Goal: Task Accomplishment & Management: Manage account settings

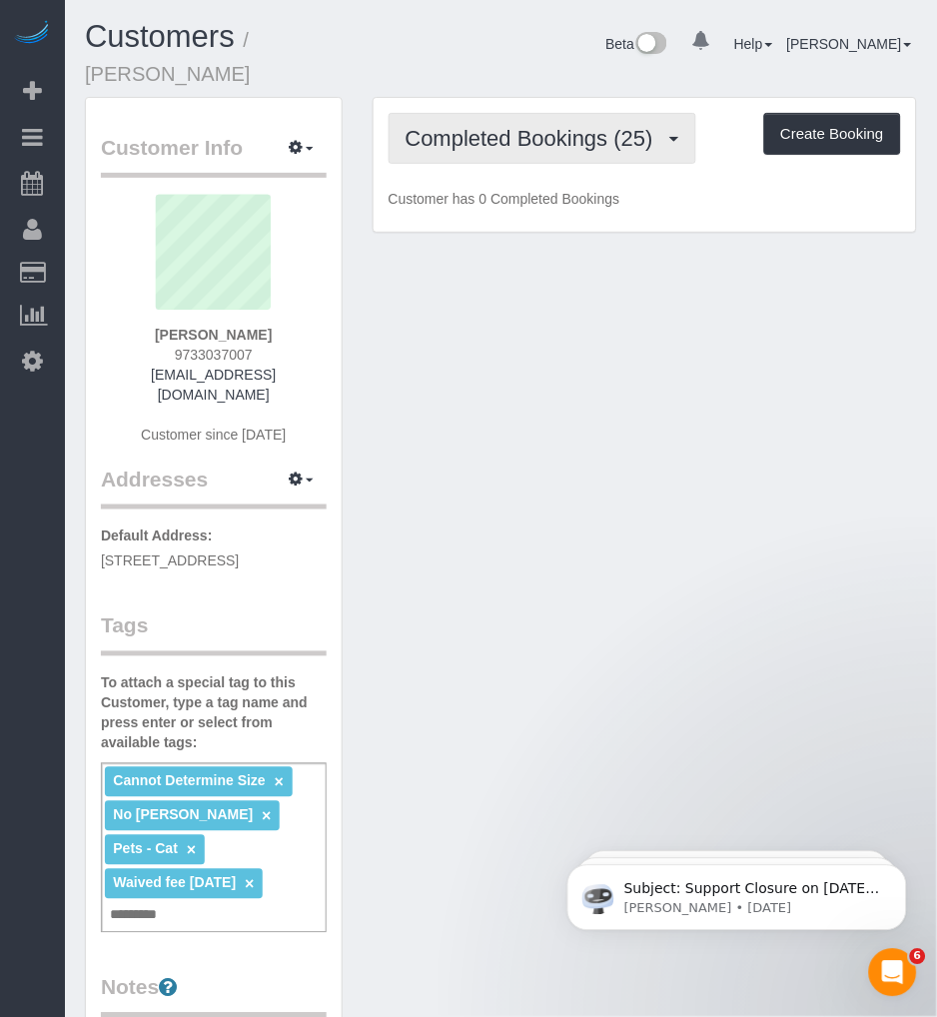
drag, startPoint x: 492, startPoint y: 153, endPoint x: 476, endPoint y: 188, distance: 38.4
click at [492, 153] on button "Completed Bookings (25)" at bounding box center [543, 138] width 308 height 51
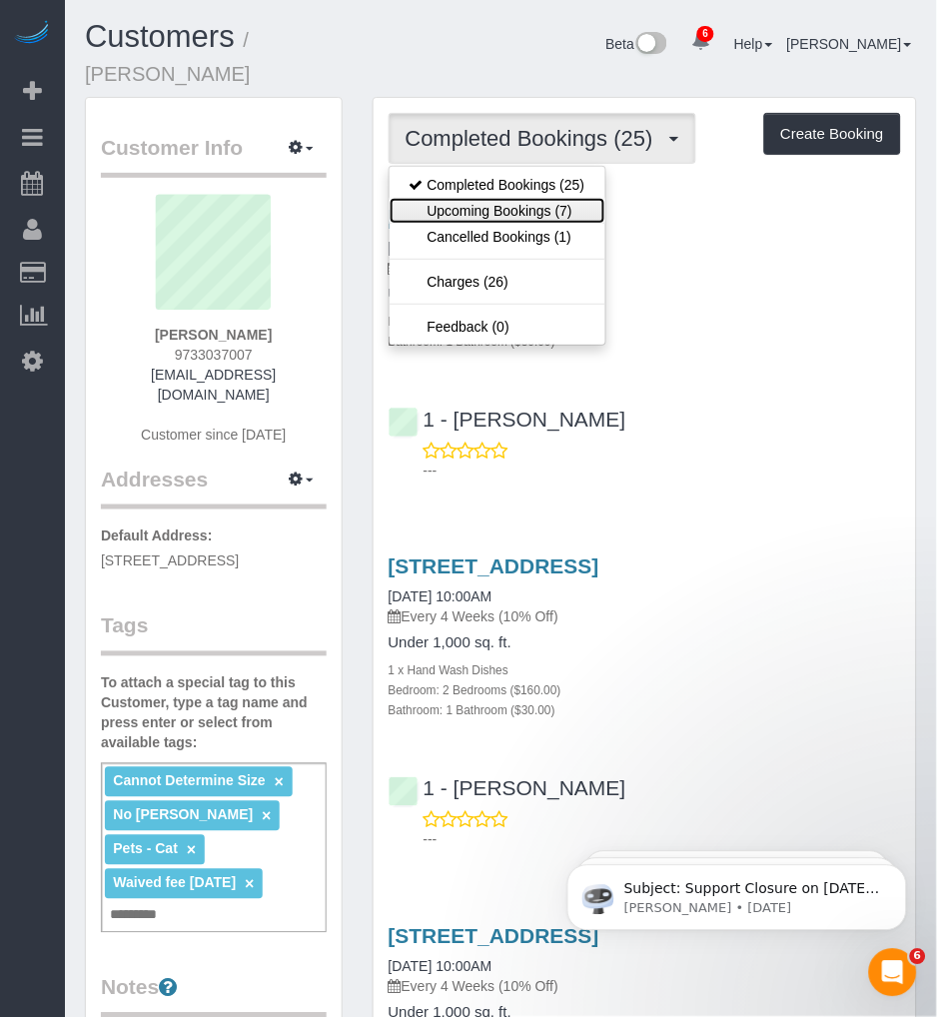
click at [460, 208] on link "Upcoming Bookings (7)" at bounding box center [498, 211] width 216 height 26
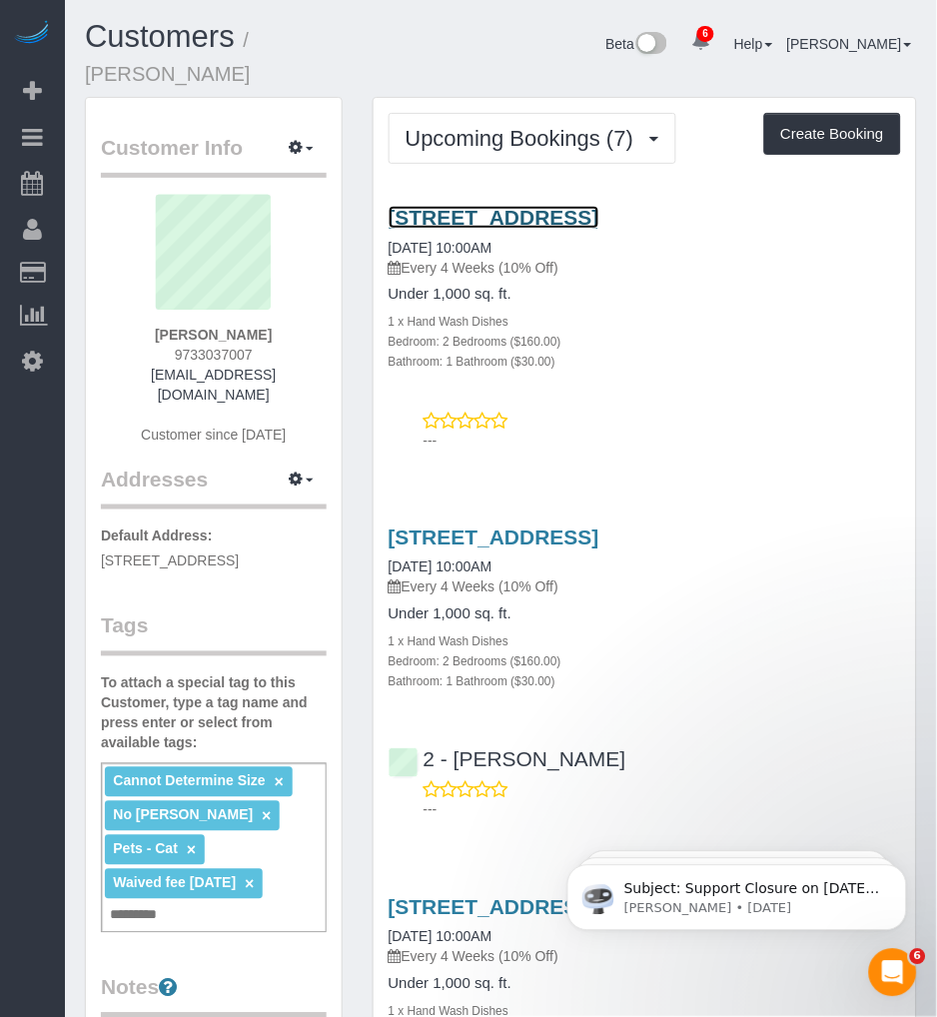
click at [539, 212] on link "574 7th Street, Apt. 12, Brooklyn, NY 11215" at bounding box center [494, 217] width 211 height 23
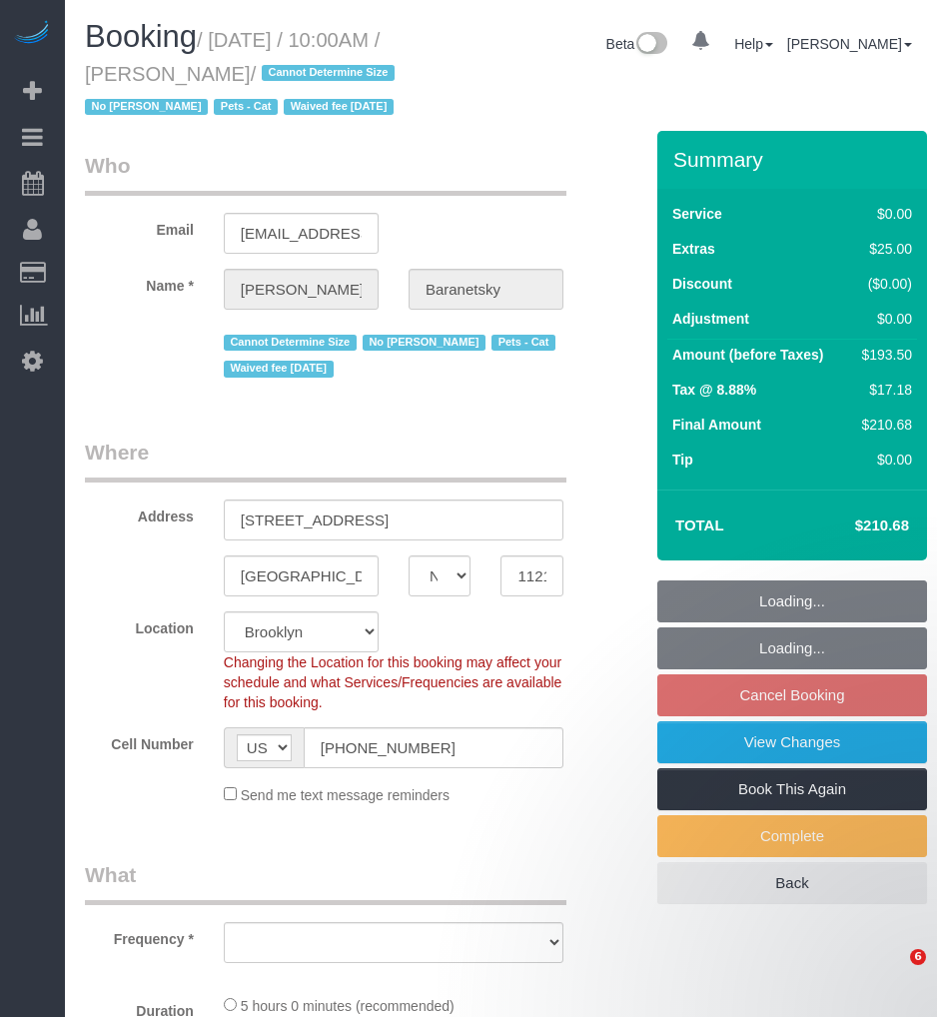
select select "NY"
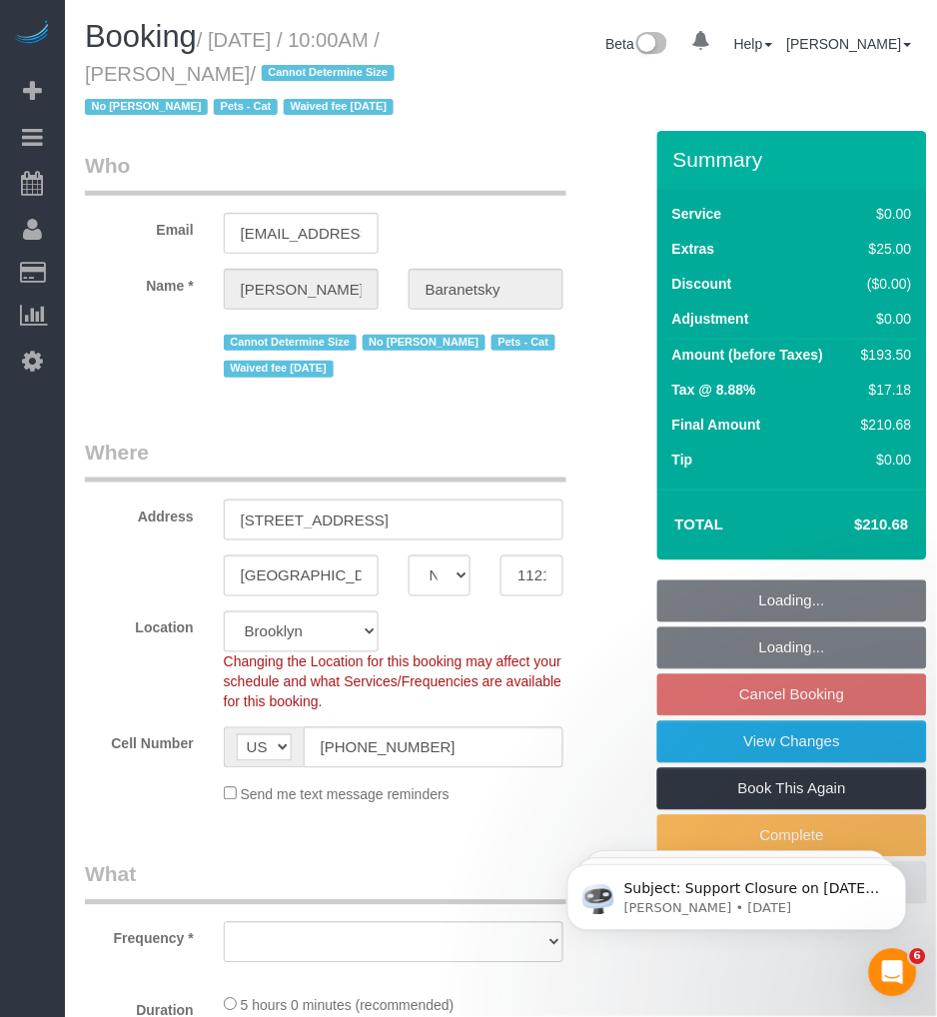
select select "object:835"
select select "string:stripe-pm_1No6cK4VGloSiKo7E2tmOfwl"
select select "number:89"
select select "number:90"
select select "number:14"
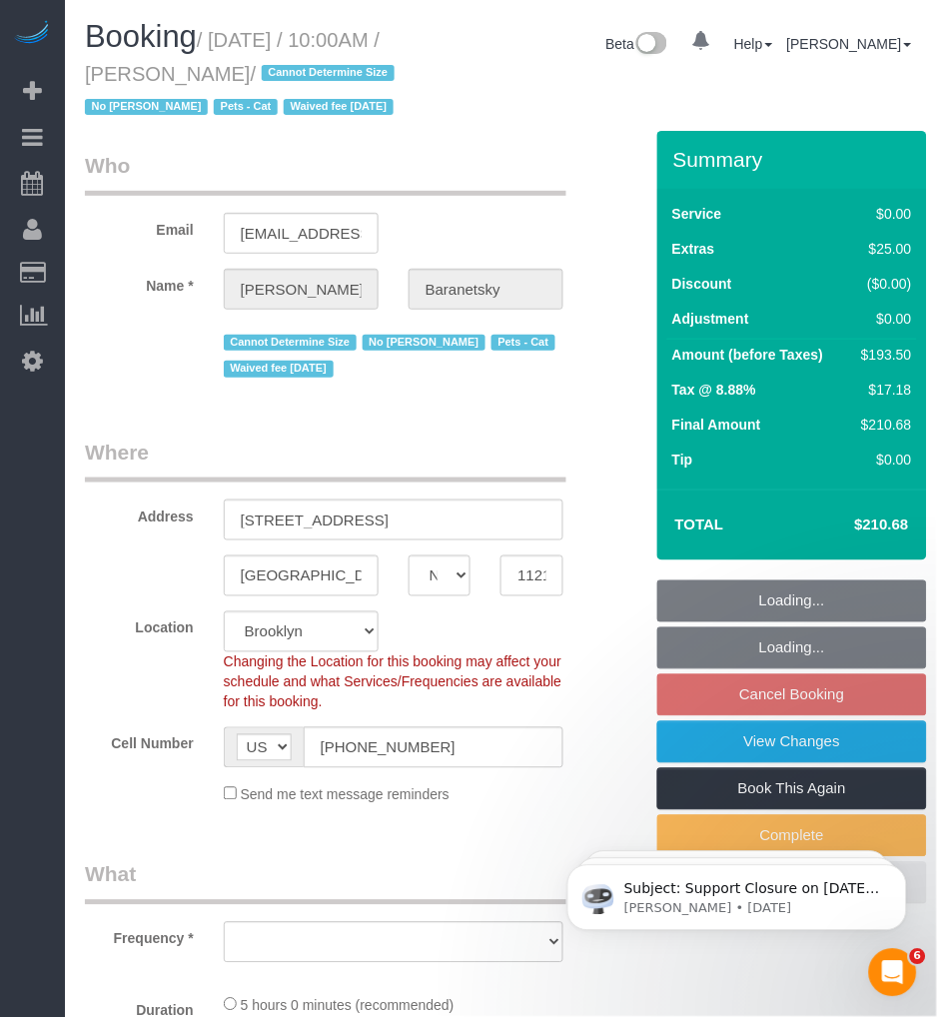
select select "number:7"
select select "spot3"
select select "2"
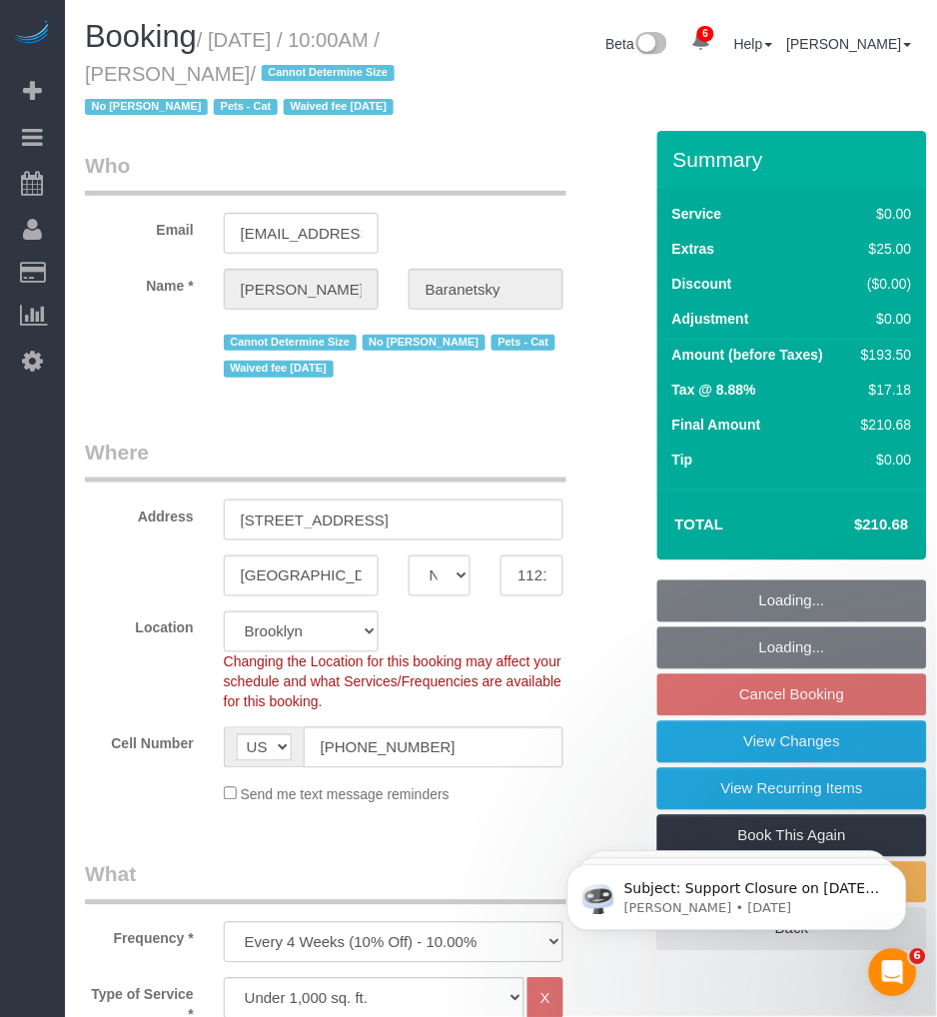
select select "2"
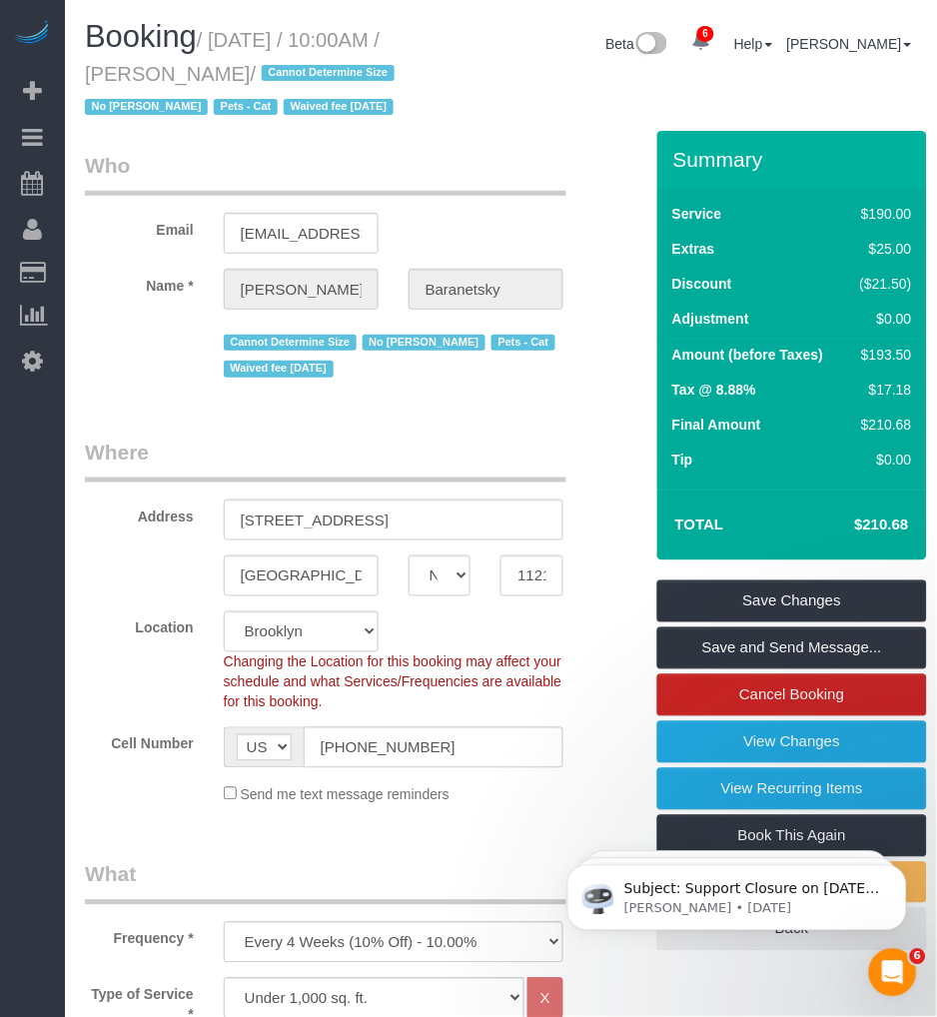
drag, startPoint x: 183, startPoint y: 73, endPoint x: 358, endPoint y: 77, distance: 174.9
click at [358, 77] on small "/ September 10, 2025 / 10:00AM / Andrew Baranetsky / Cannot Determine Size No M…" at bounding box center [243, 74] width 316 height 90
copy small "Andrew Baranetsky"
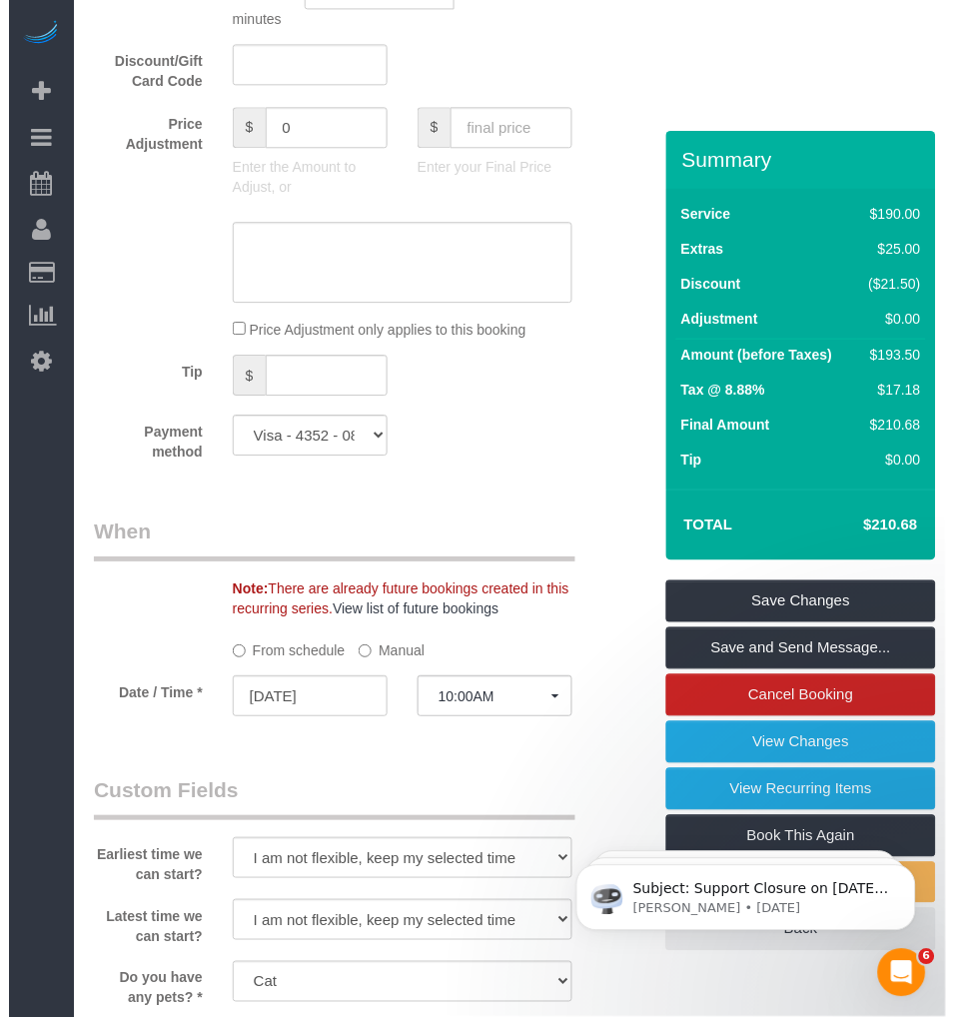
scroll to position [2109, 0]
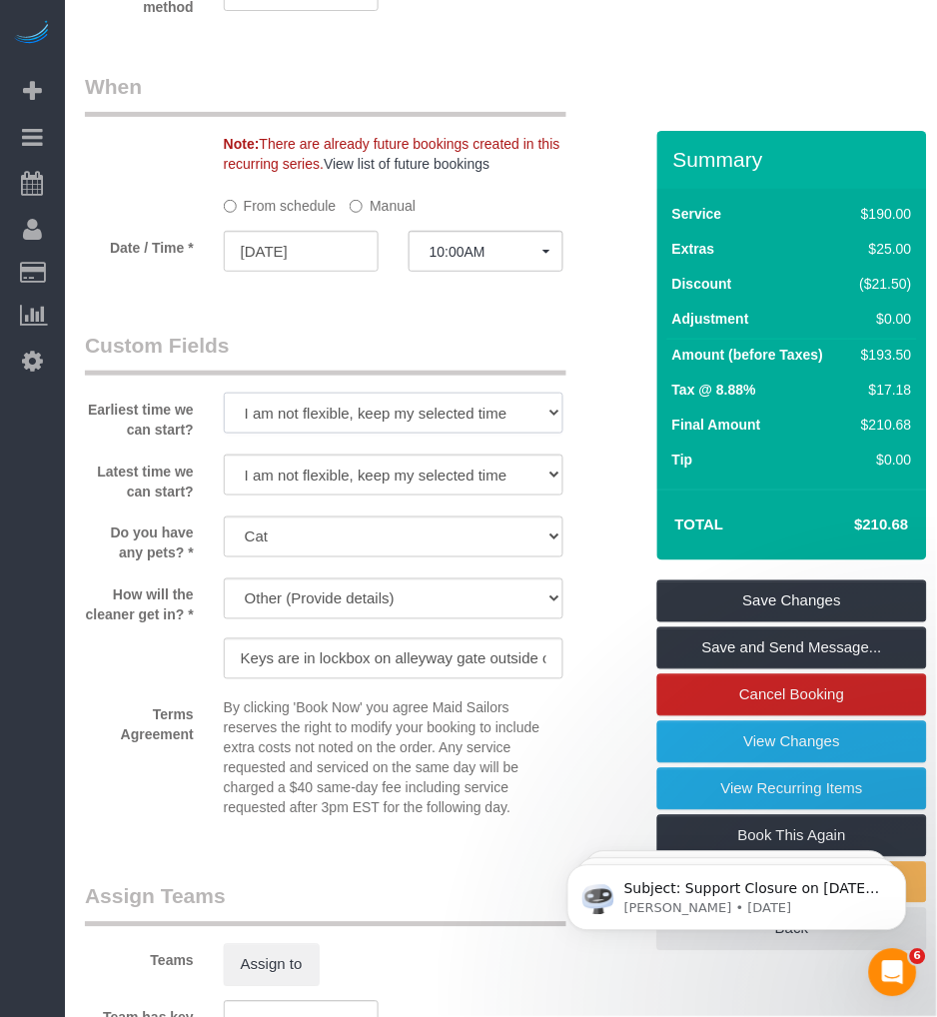
click at [347, 434] on select "I am not flexible, keep my selected time 8:00 AM 9:00 AM 10:00 AM 11:00 AM 12:0…" at bounding box center [394, 413] width 340 height 41
select select "number:58"
click at [224, 434] on select "I am not flexible, keep my selected time 8:00 AM 9:00 AM 10:00 AM 11:00 AM 12:0…" at bounding box center [394, 413] width 340 height 41
click at [350, 495] on select "I am not flexible, keep my selected time 8:00 AM 9:00 AM 10:00 AM 11:00 AM 12:0…" at bounding box center [394, 475] width 340 height 41
select select "number:77"
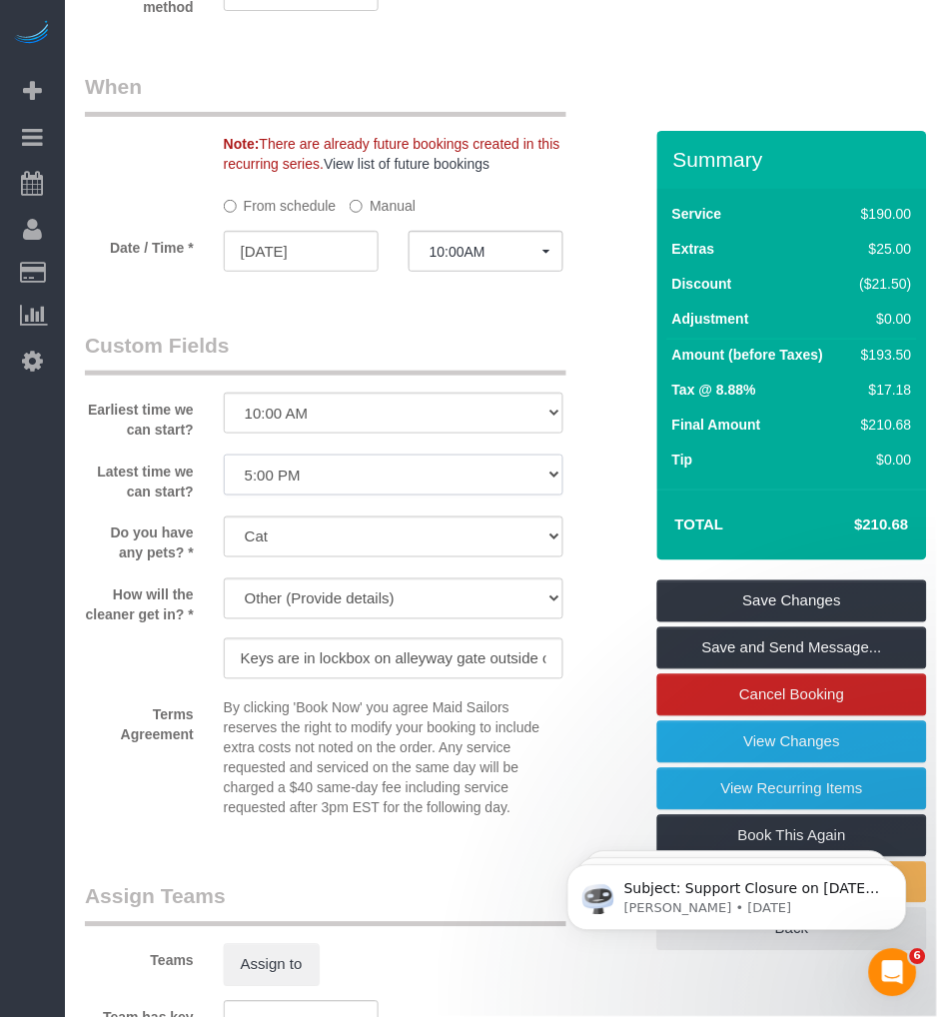
click at [224, 495] on select "I am not flexible, keep my selected time 8:00 AM 9:00 AM 10:00 AM 11:00 AM 12:0…" at bounding box center [394, 475] width 340 height 41
click at [300, 818] on p "By clicking 'Book Now' you agree Maid Sailors reserves the right to modify your…" at bounding box center [394, 758] width 340 height 120
click at [723, 763] on link "View Changes" at bounding box center [792, 742] width 270 height 42
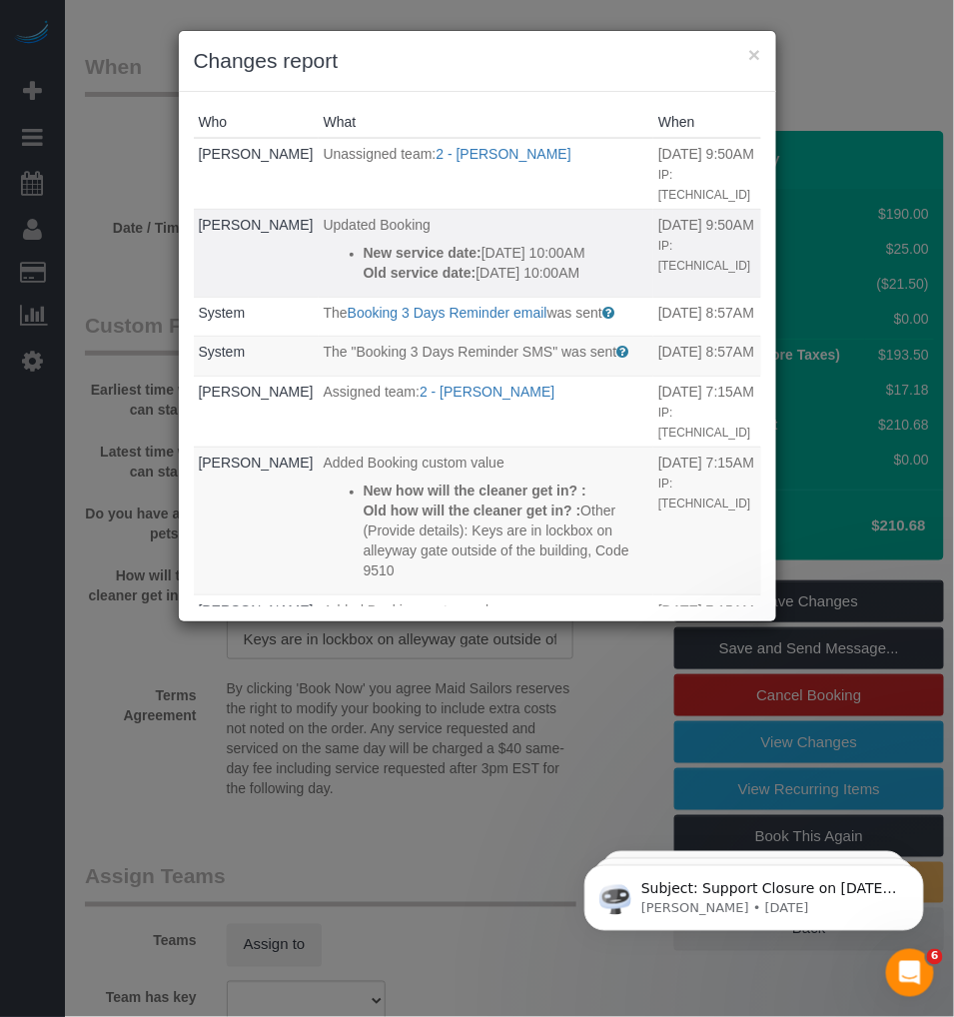
drag, startPoint x: 426, startPoint y: 295, endPoint x: 460, endPoint y: 295, distance: 34.0
click at [460, 283] on p "Old service date: 09/01/2025 10:00AM" at bounding box center [506, 273] width 285 height 20
drag, startPoint x: 460, startPoint y: 295, endPoint x: 756, endPoint y: 53, distance: 382.7
click at [756, 53] on button "×" at bounding box center [754, 54] width 12 height 21
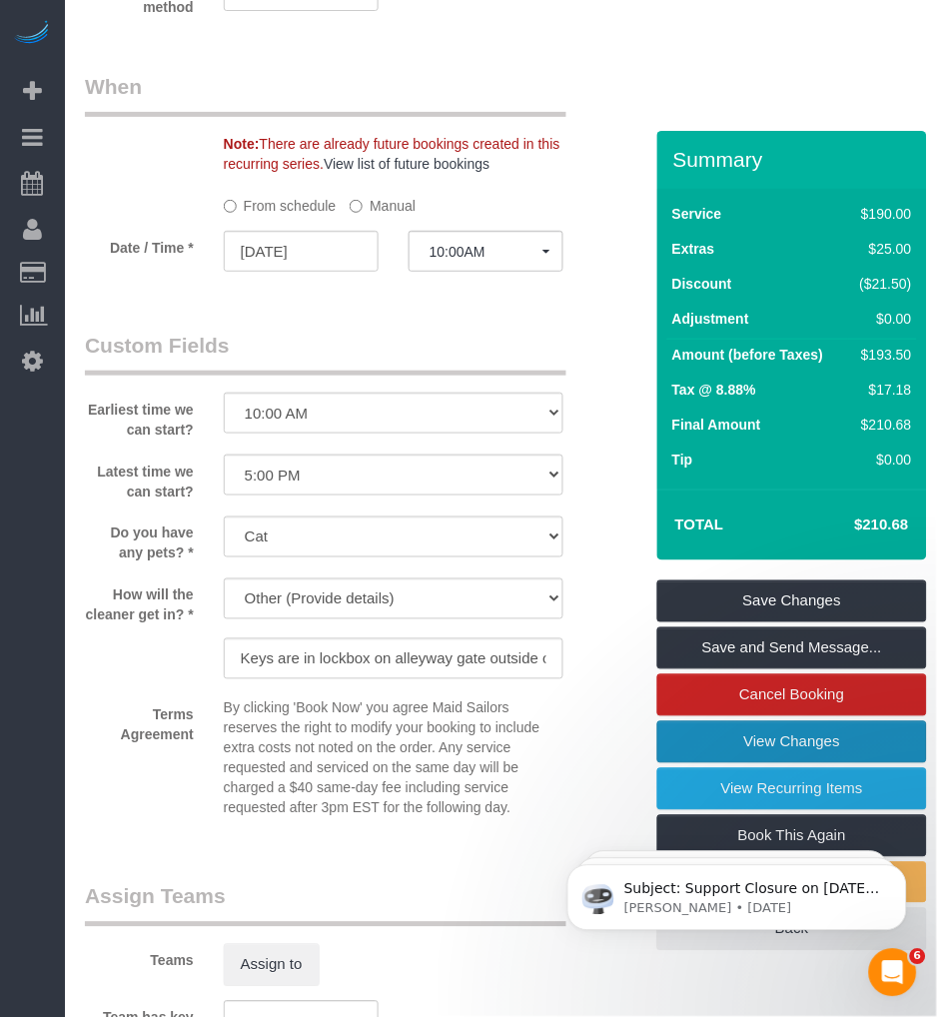
click at [820, 763] on link "View Changes" at bounding box center [792, 742] width 270 height 42
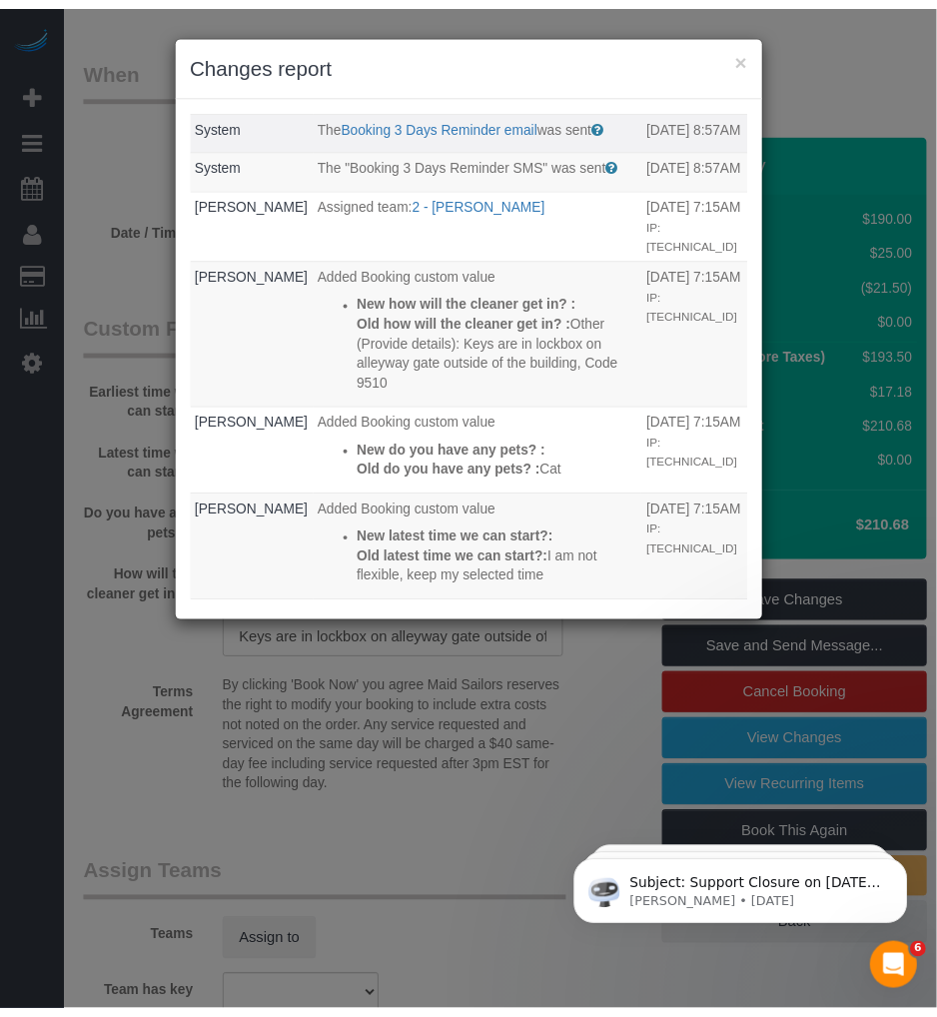
scroll to position [0, 0]
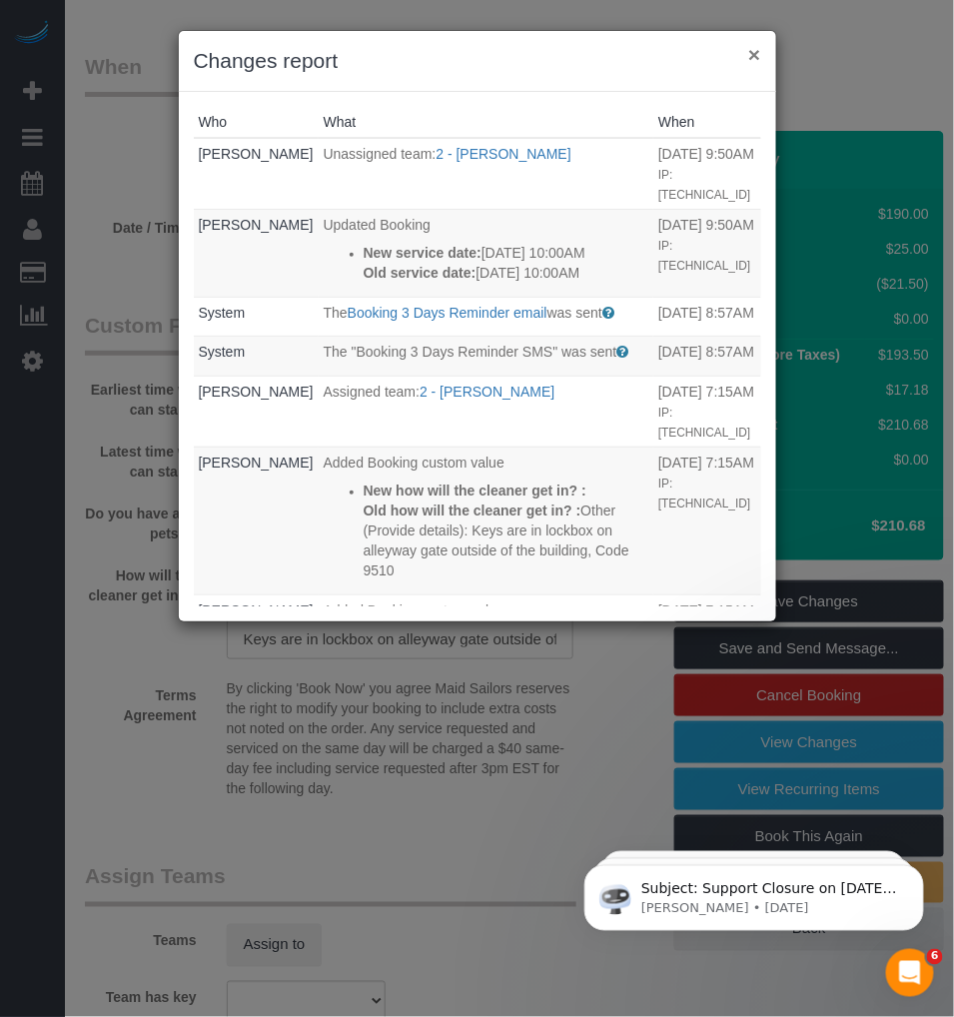
click at [751, 54] on button "×" at bounding box center [754, 54] width 12 height 21
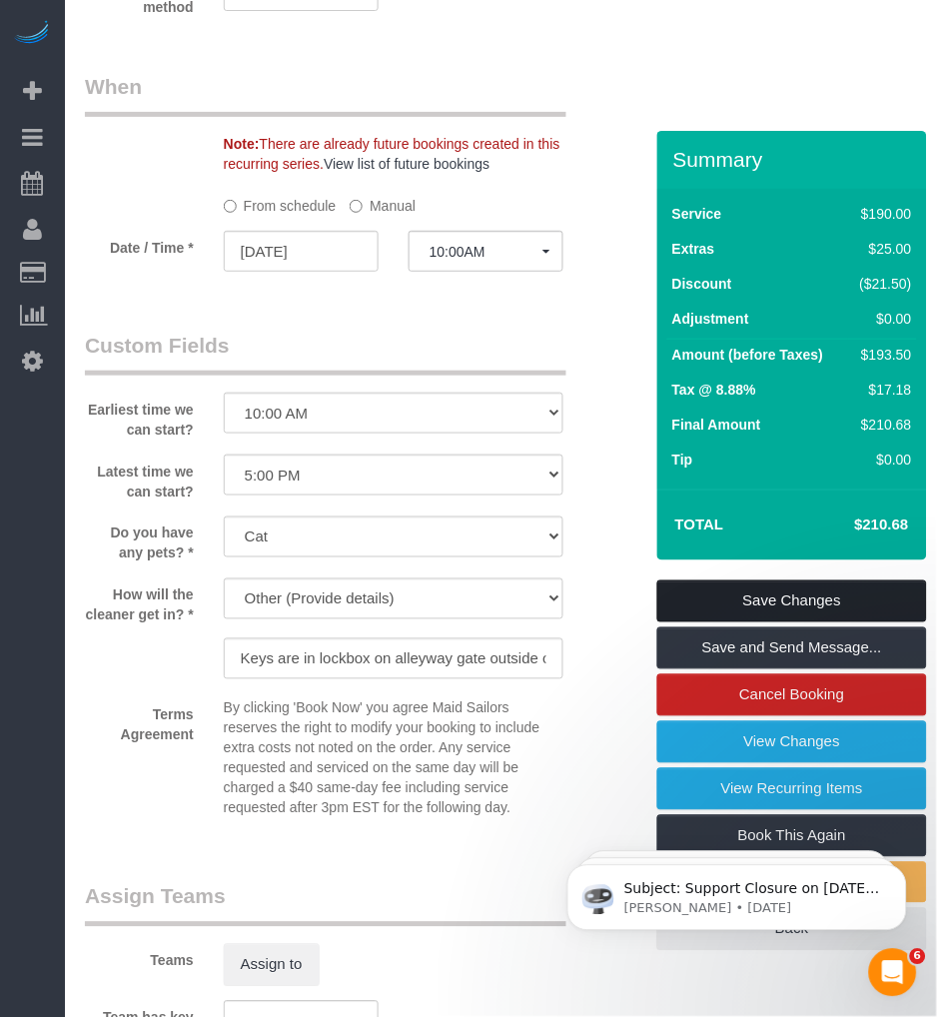
click at [766, 622] on link "Save Changes" at bounding box center [792, 601] width 270 height 42
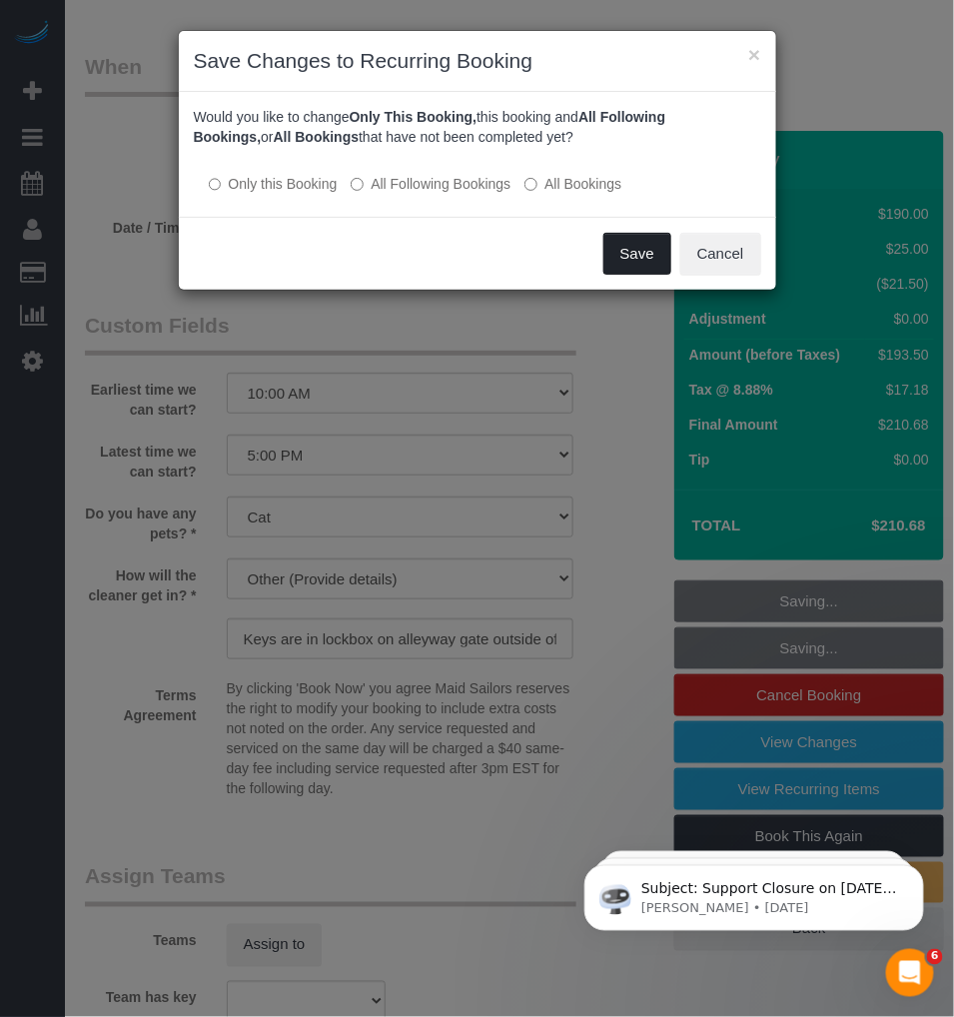
click at [617, 252] on button "Save" at bounding box center [637, 254] width 68 height 42
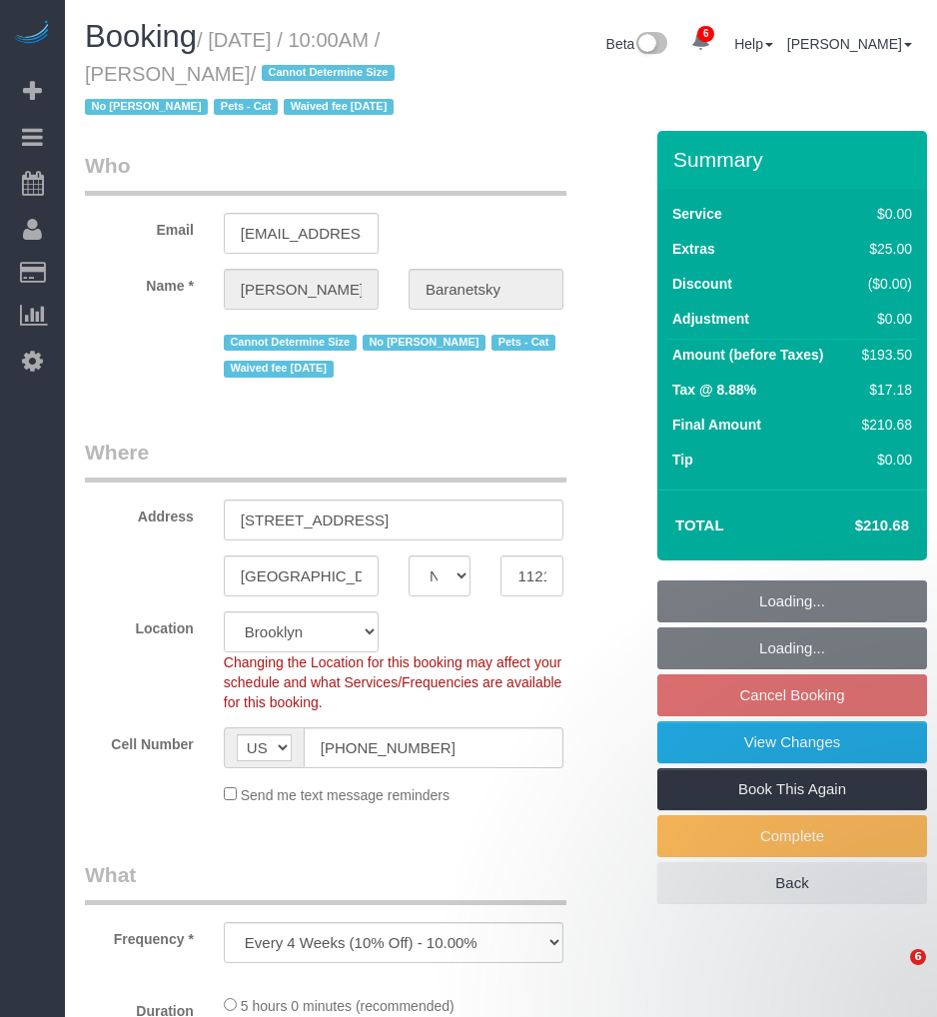
select select "NY"
select select "number:58"
select select "number:77"
select select "number:14"
select select "number:7"
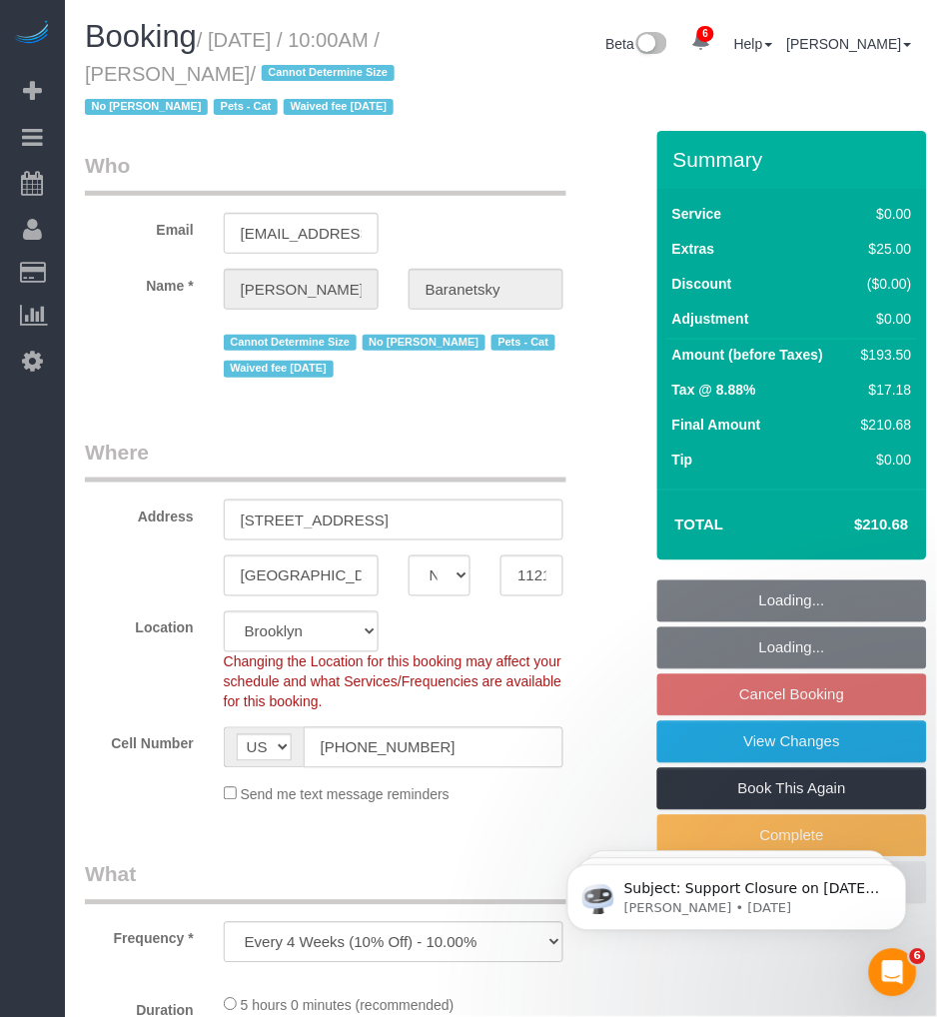
select select "object:835"
select select "string:stripe-pm_1No6cK4VGloSiKo7E2tmOfwl"
select select "spot3"
select select "2"
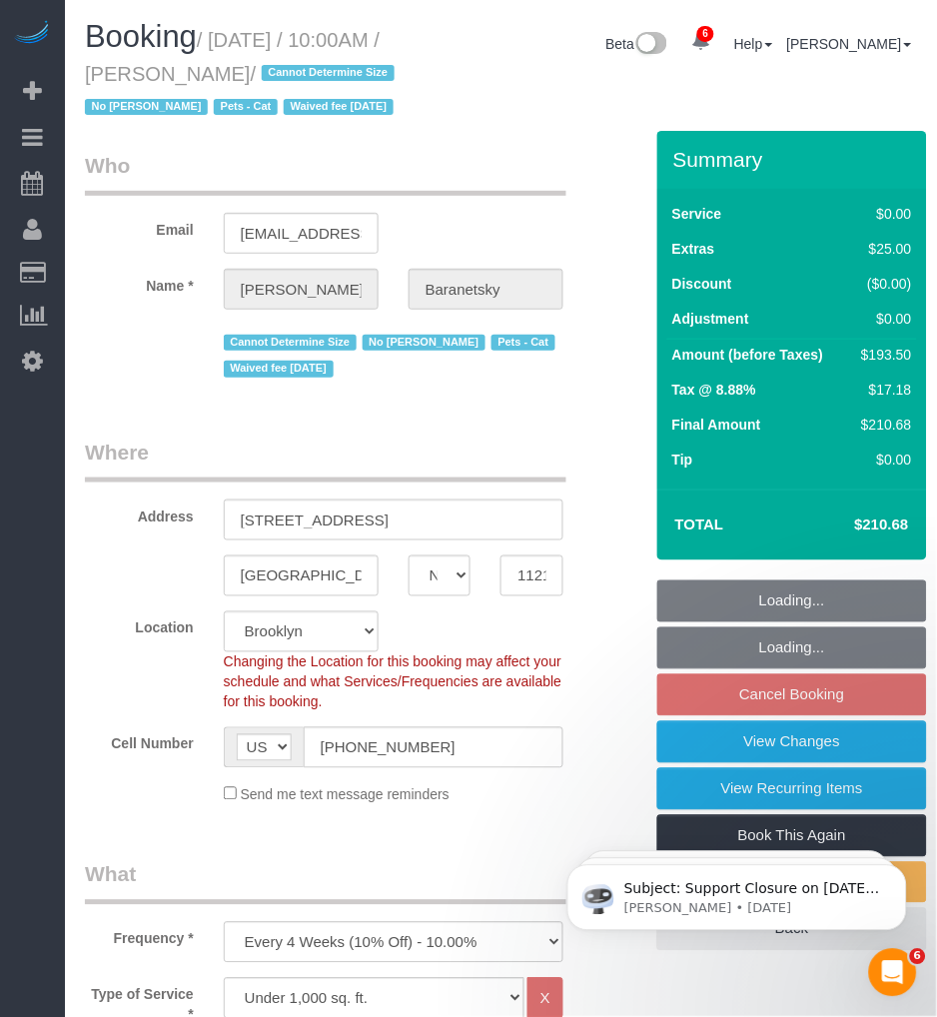
select select "2"
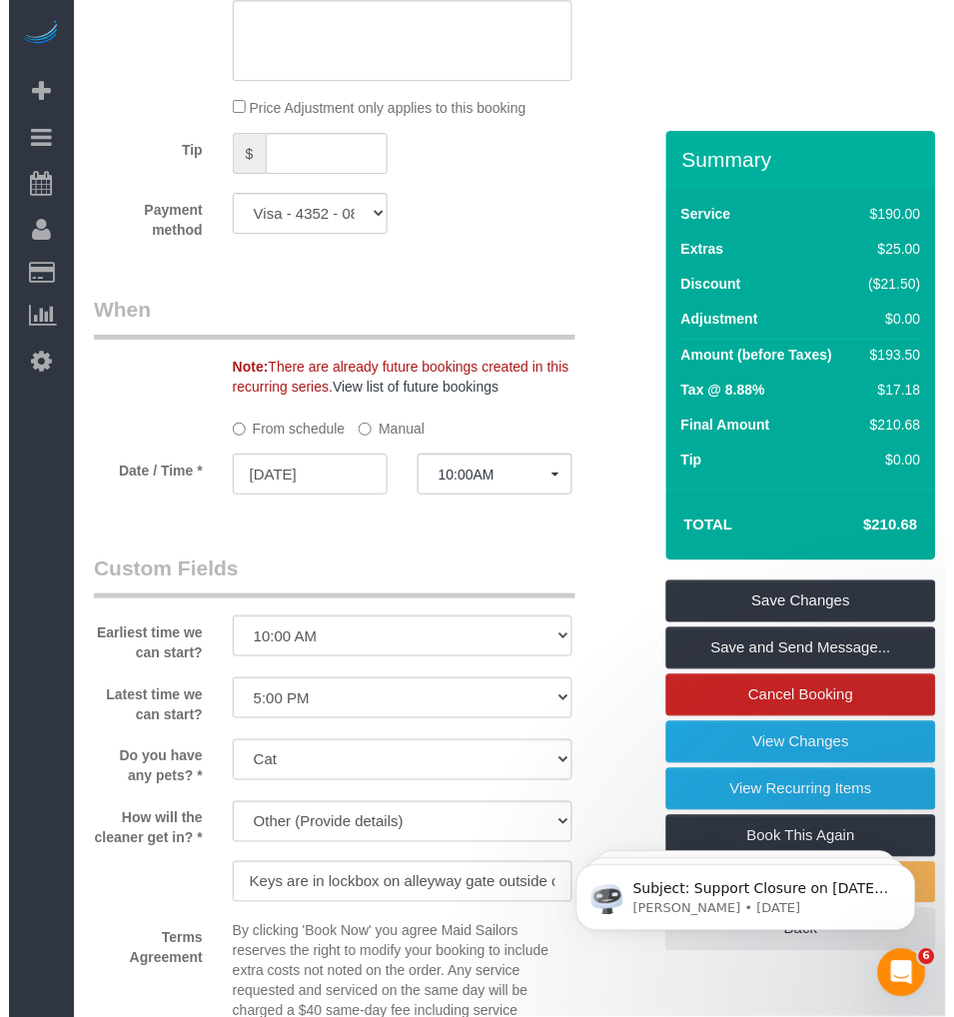
scroll to position [2109, 0]
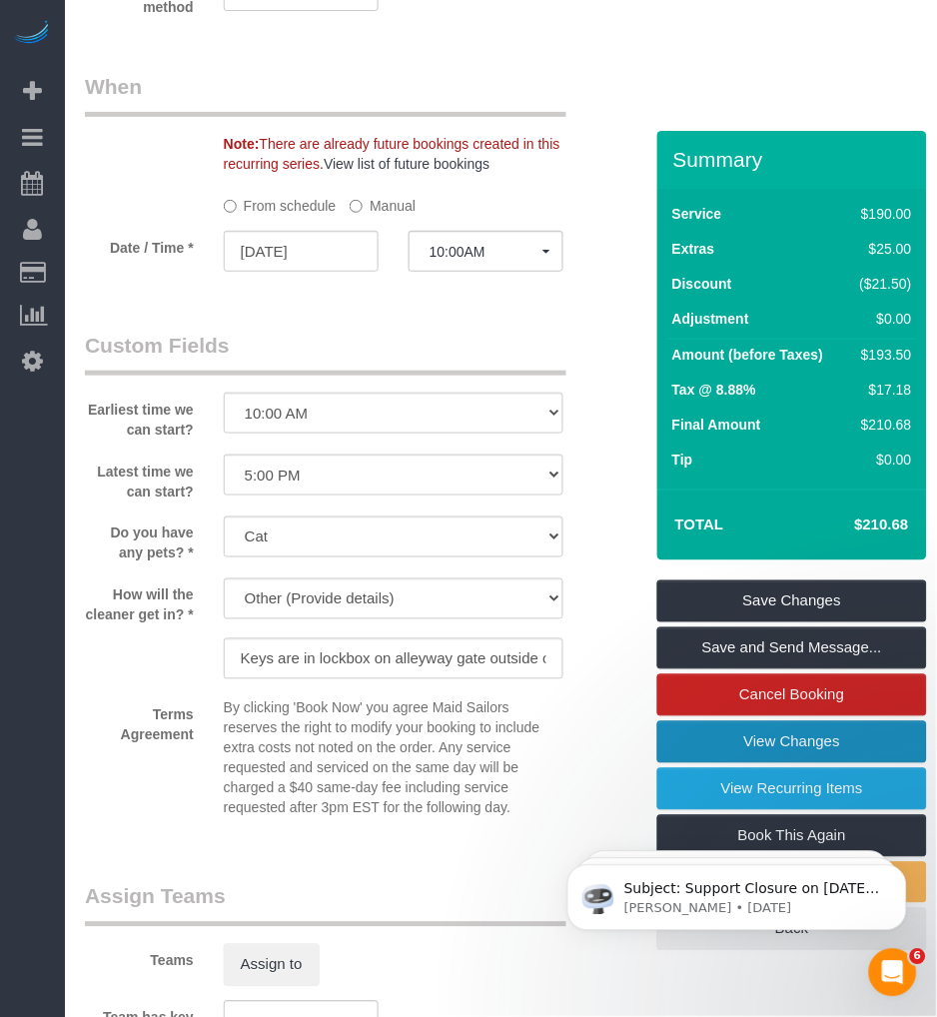
click at [790, 763] on link "View Changes" at bounding box center [792, 742] width 270 height 42
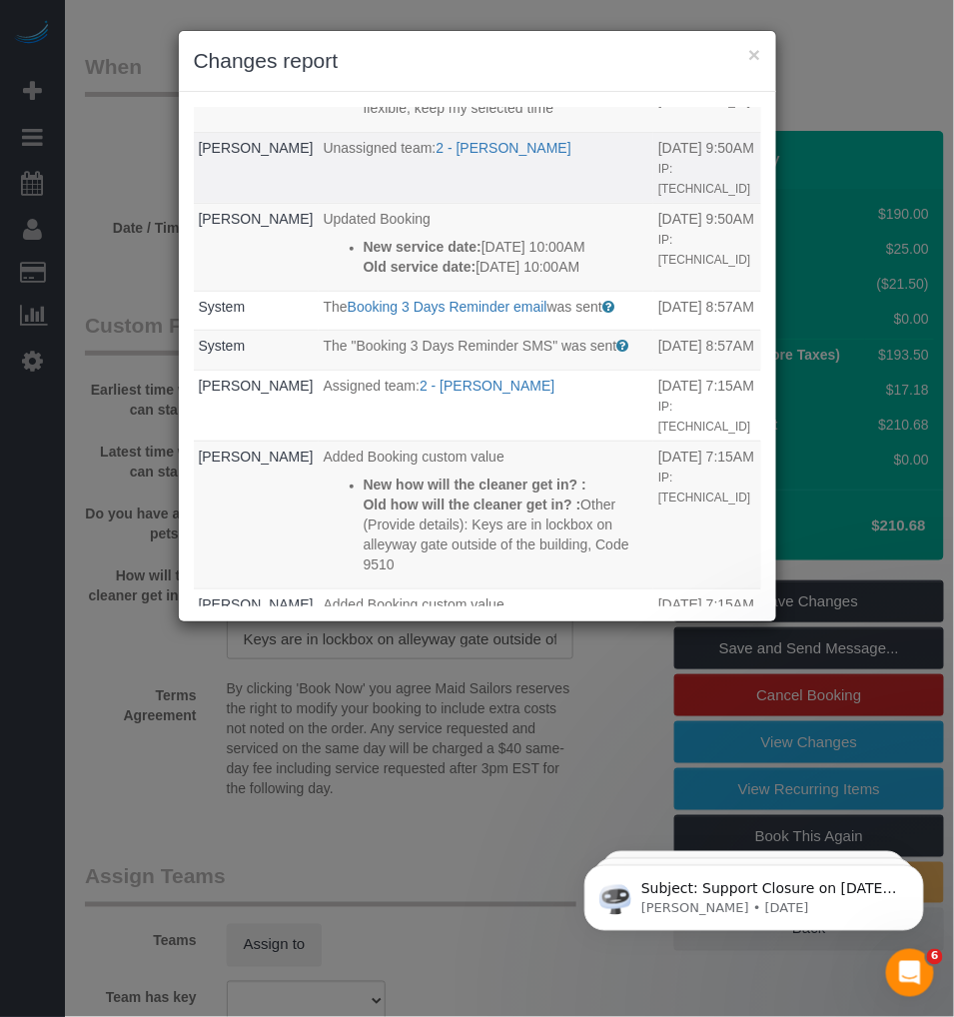
scroll to position [554, 0]
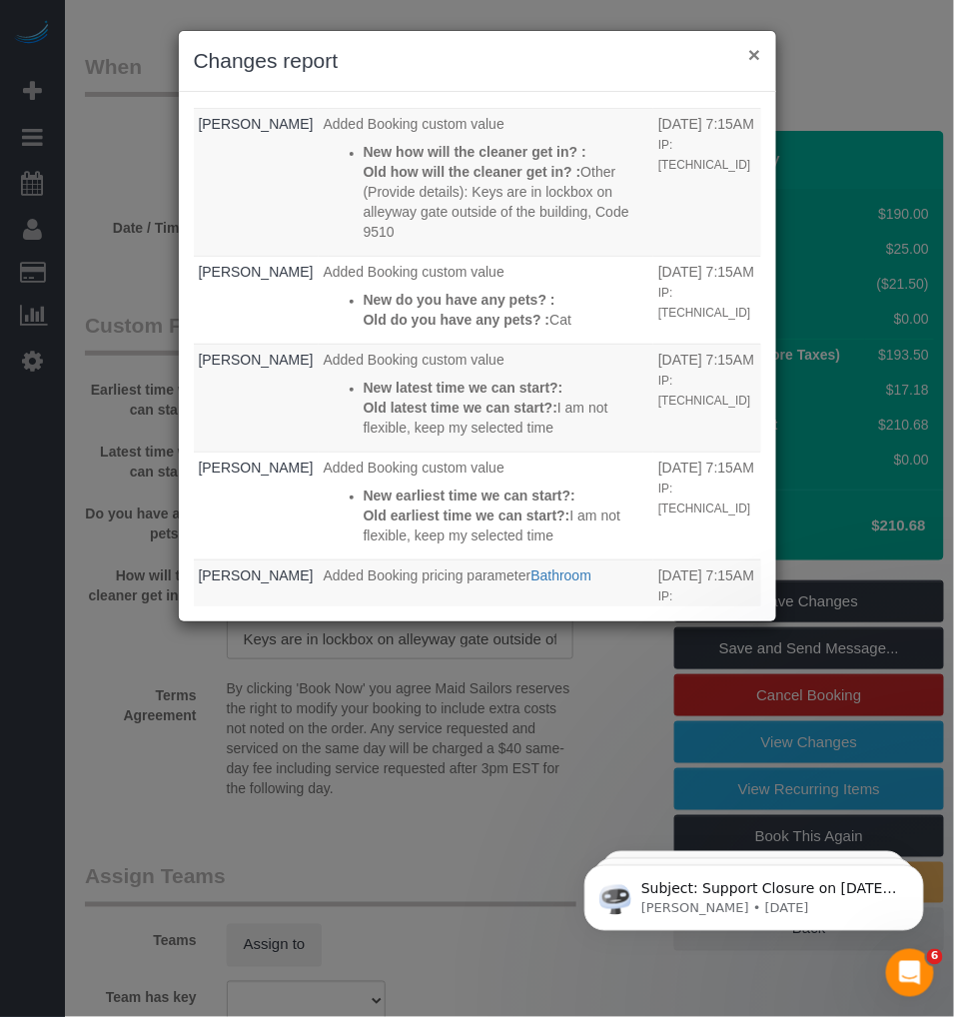
click at [751, 54] on button "×" at bounding box center [754, 54] width 12 height 21
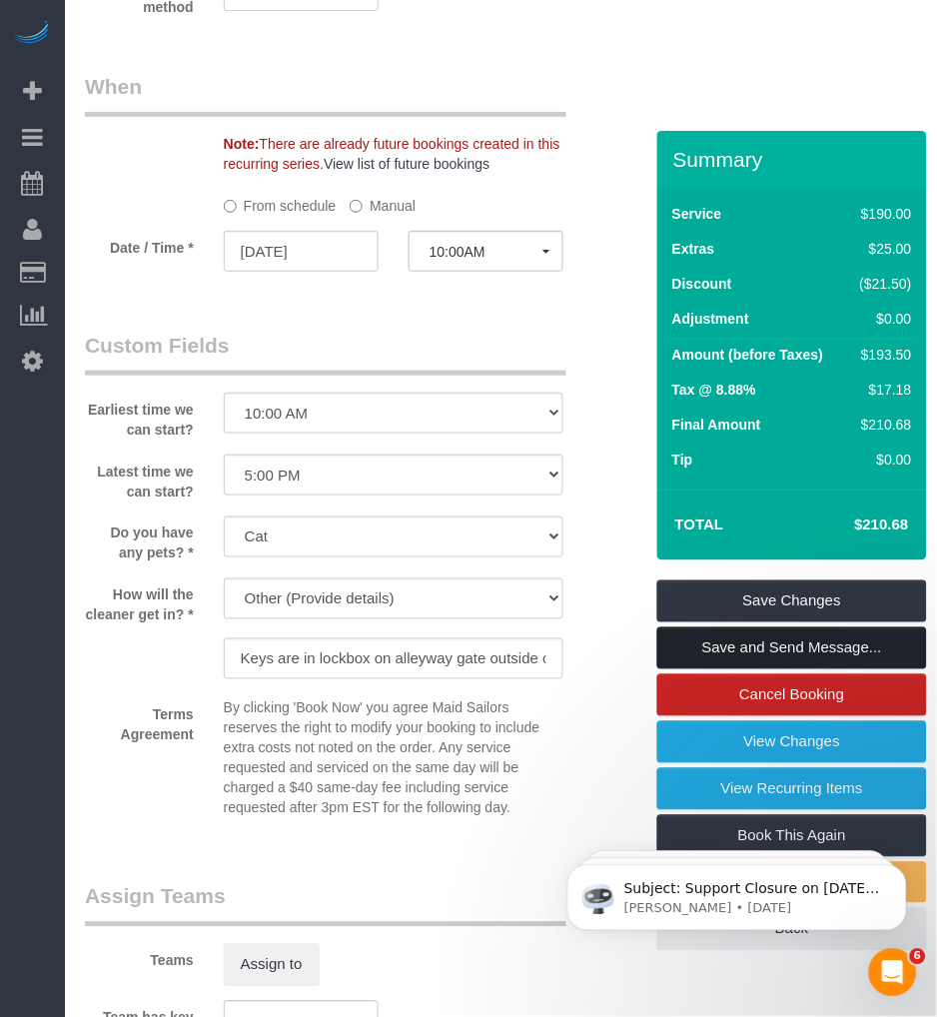
click at [732, 669] on link "Save and Send Message..." at bounding box center [792, 648] width 270 height 42
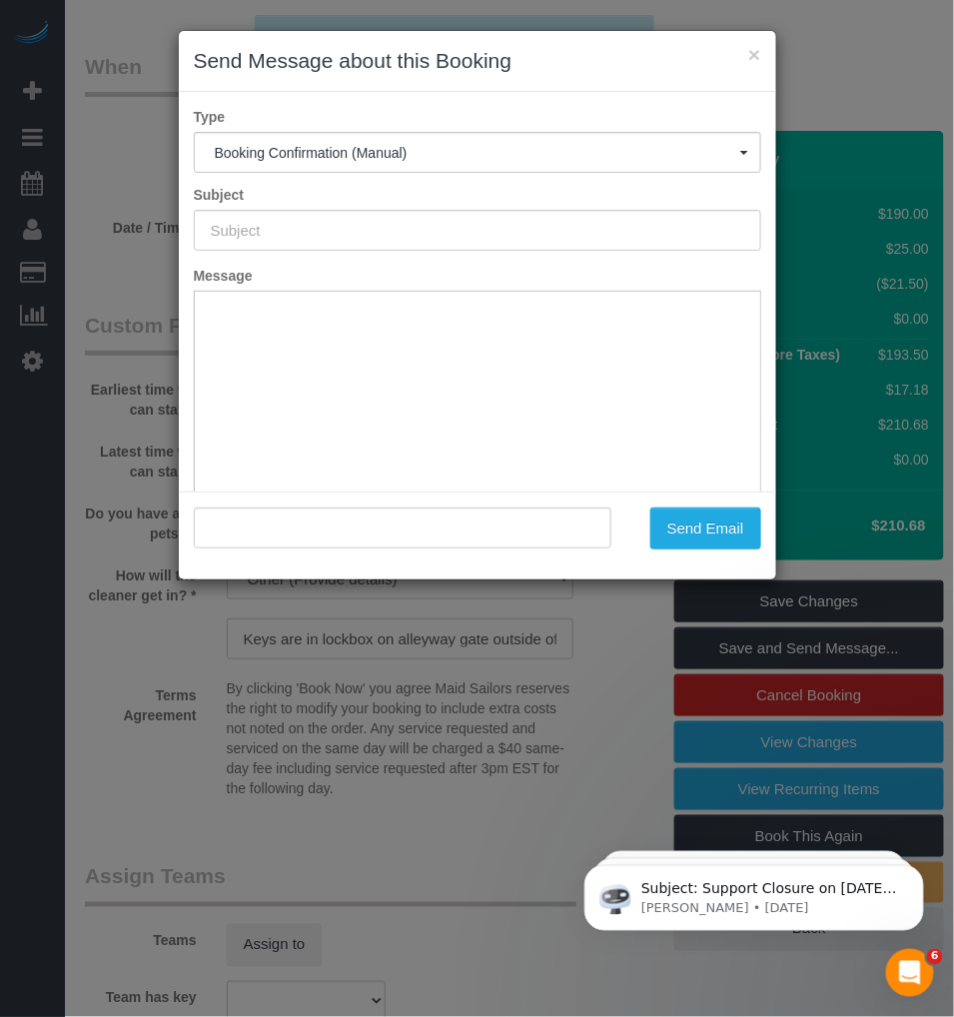
type input "Cleaning Confirmed for 09/10/2025 at 10:00am"
type input ""Andrew Baranetsky" <5747stllc@gmail.com>"
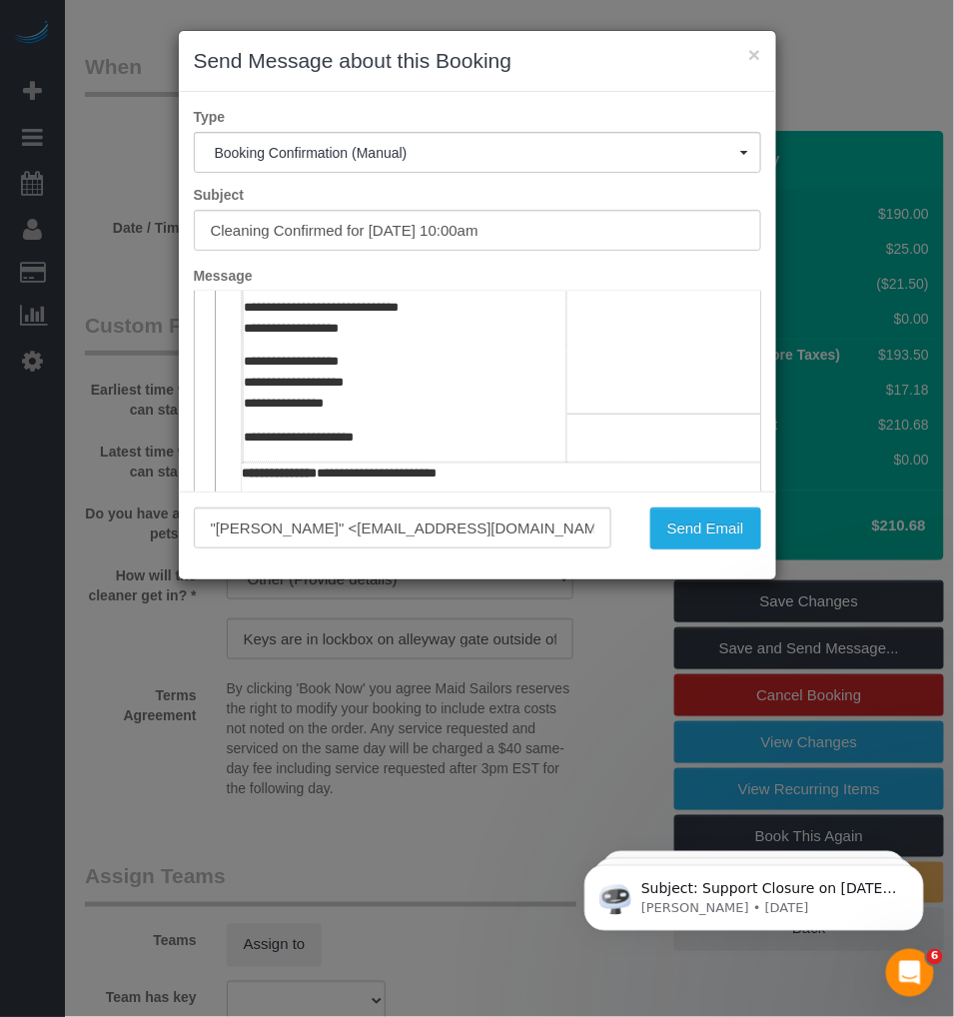
scroll to position [665, 0]
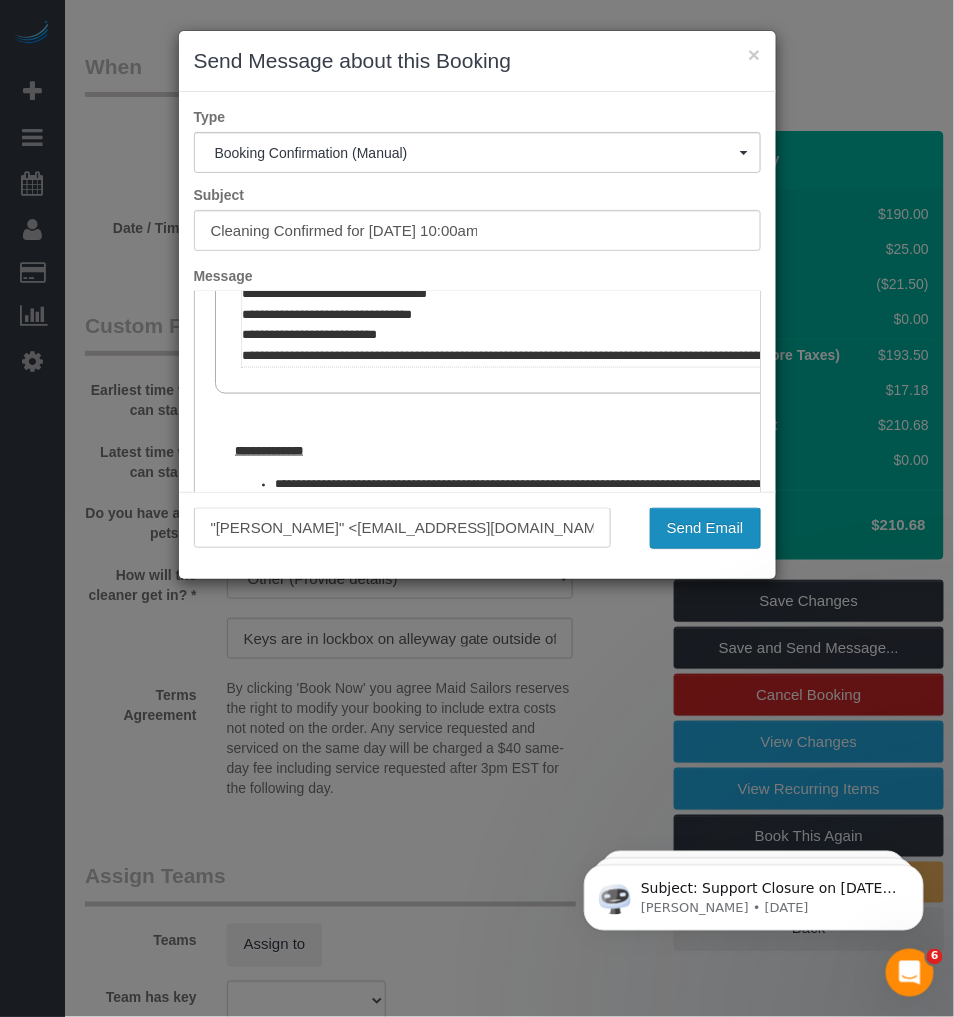
drag, startPoint x: 700, startPoint y: 523, endPoint x: 713, endPoint y: 517, distance: 14.3
click at [700, 523] on button "Send Email" at bounding box center [705, 528] width 111 height 42
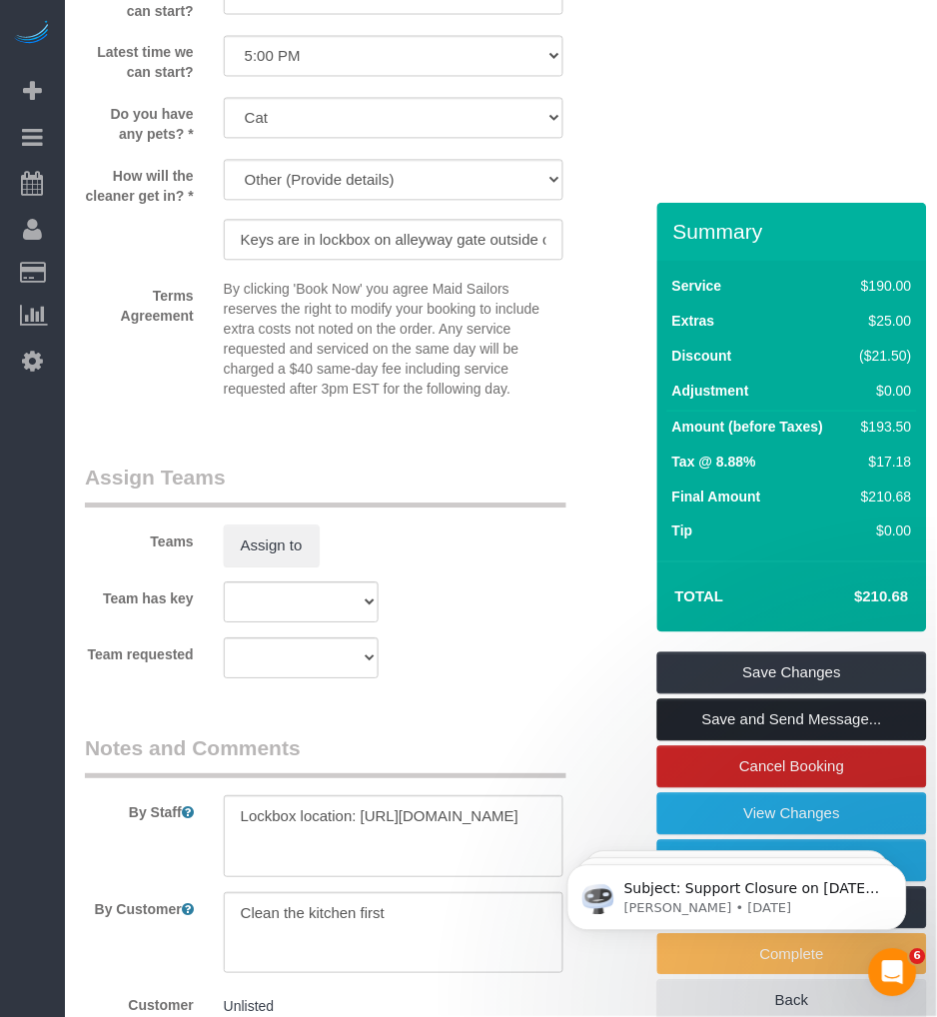
scroll to position [2932, 0]
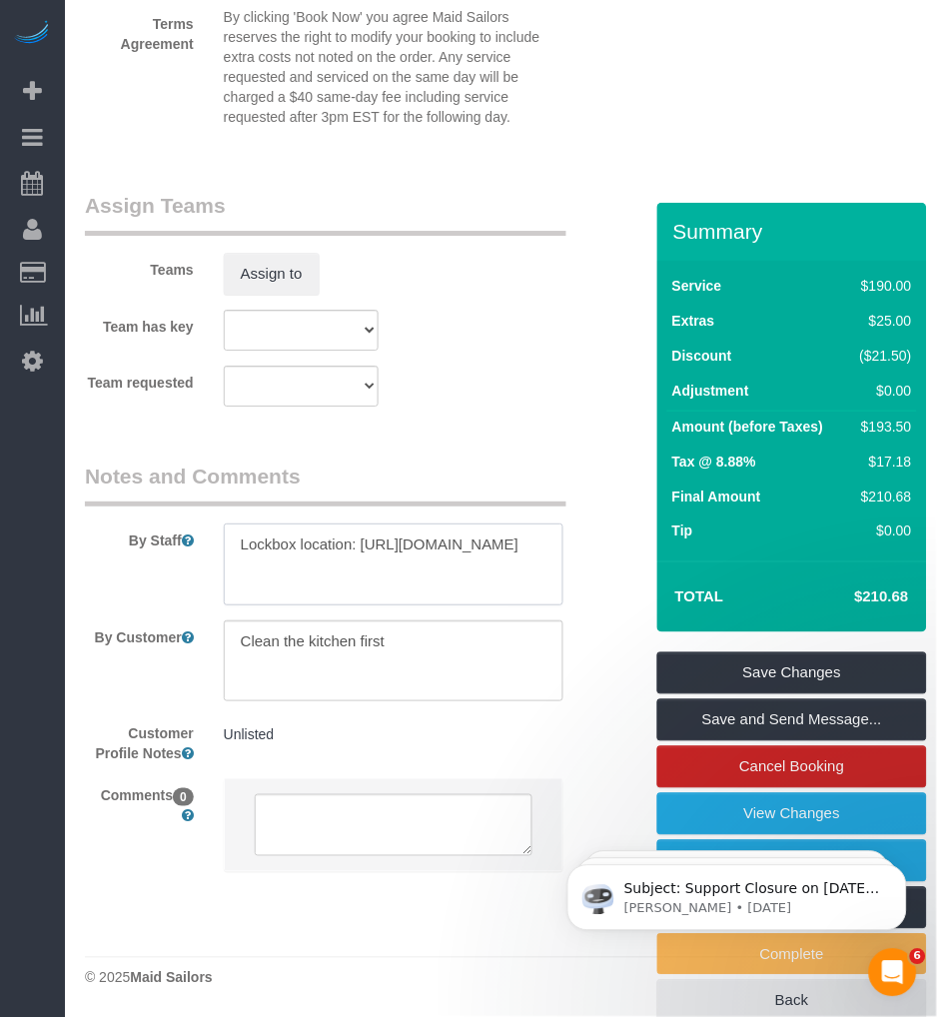
click at [458, 560] on textarea at bounding box center [394, 564] width 340 height 82
click at [338, 735] on pre "Unlisted" at bounding box center [394, 734] width 340 height 20
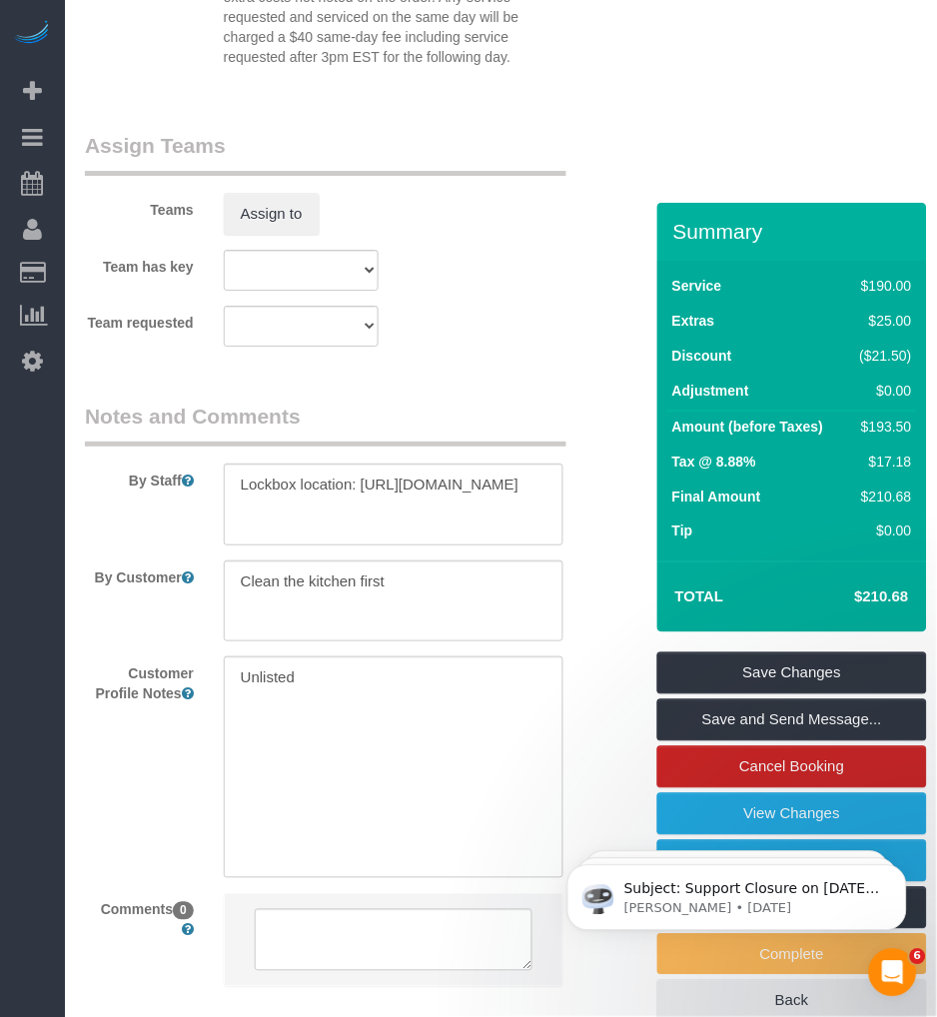
click at [138, 820] on div "Customer Profile Notes Unlisted Unlisted" at bounding box center [347, 766] width 554 height 221
click at [557, 362] on fieldset "Assign Teams Teams Assign to Team has key 000- Donna Mercado 000 - Partnerships…" at bounding box center [347, 246] width 524 height 231
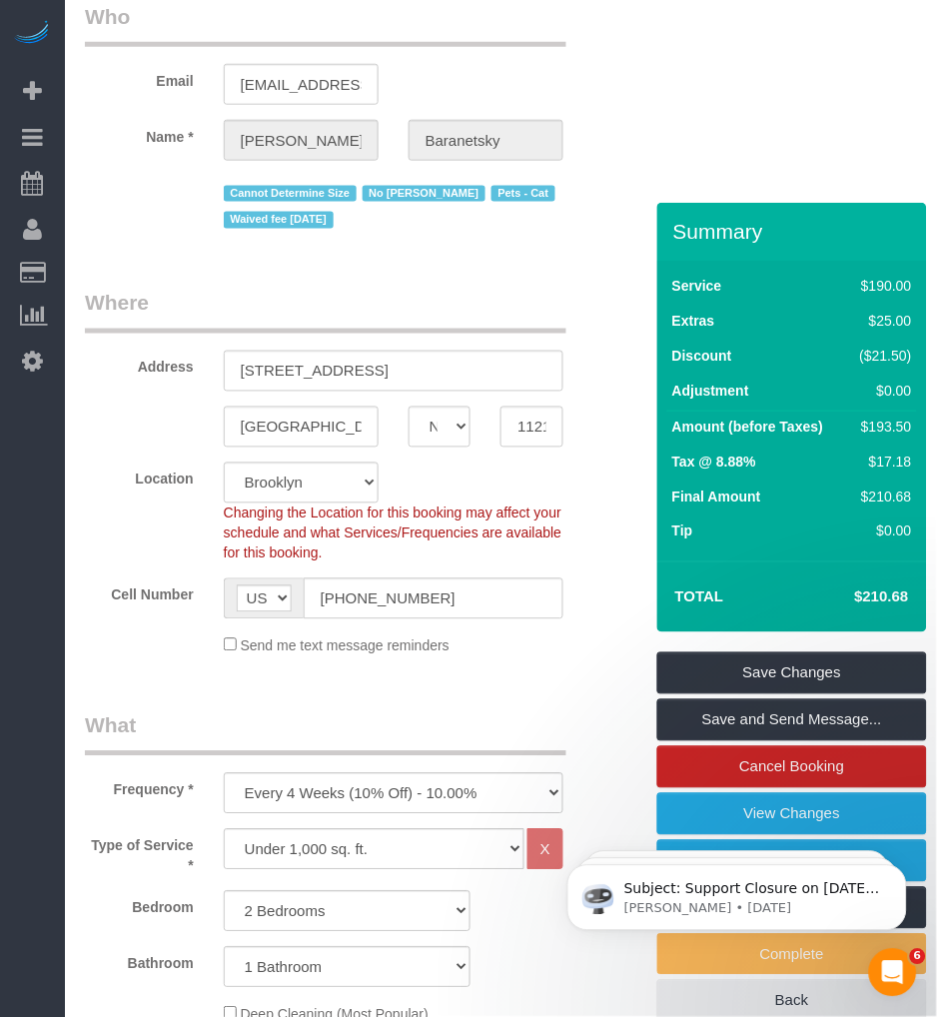
scroll to position [0, 0]
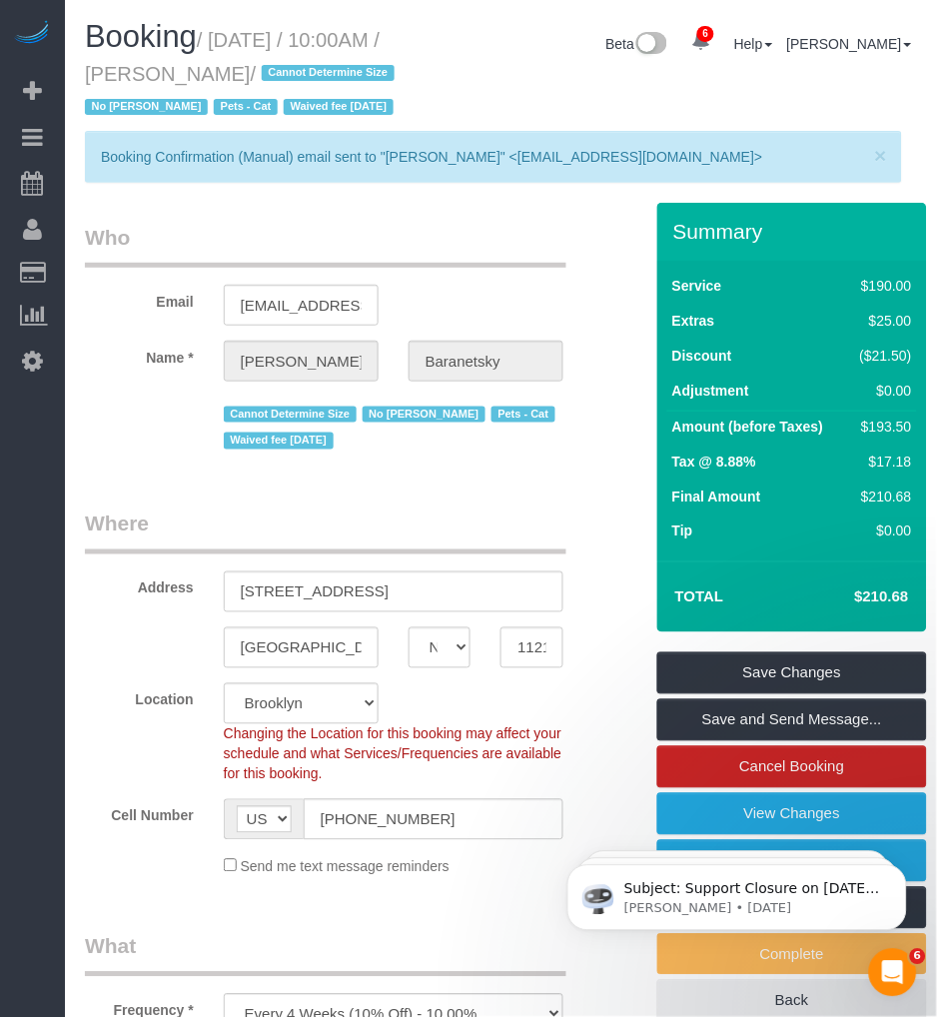
click at [428, 268] on legend "Who" at bounding box center [325, 245] width 481 height 45
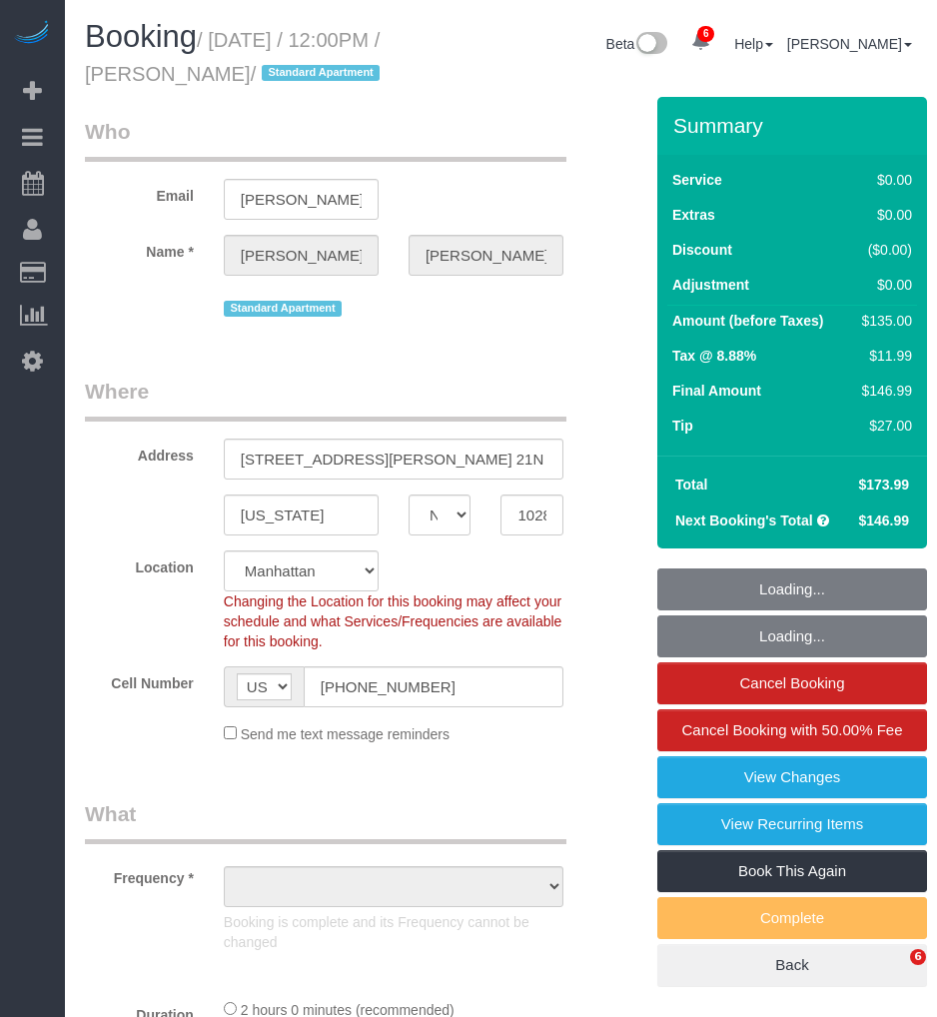
select select "NY"
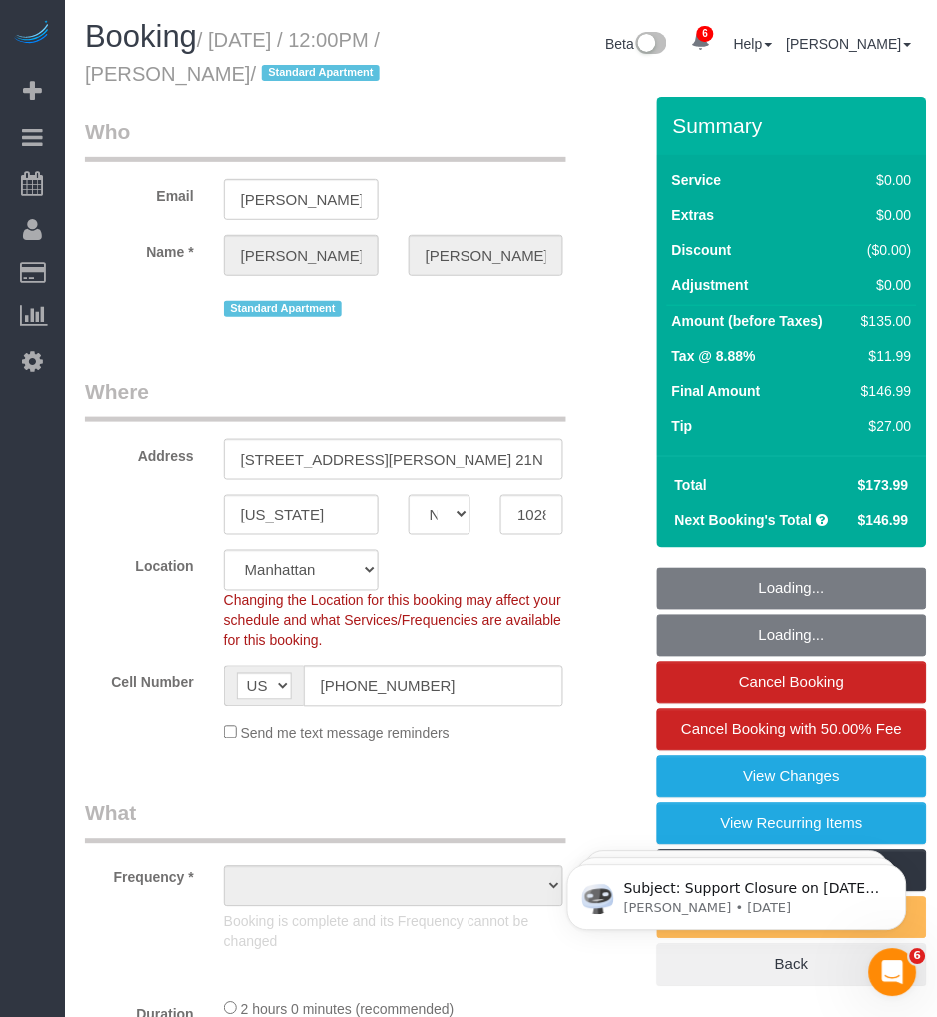
select select "string:stripe-pm_1JdiWK4VGloSiKo7FQDjCJnW"
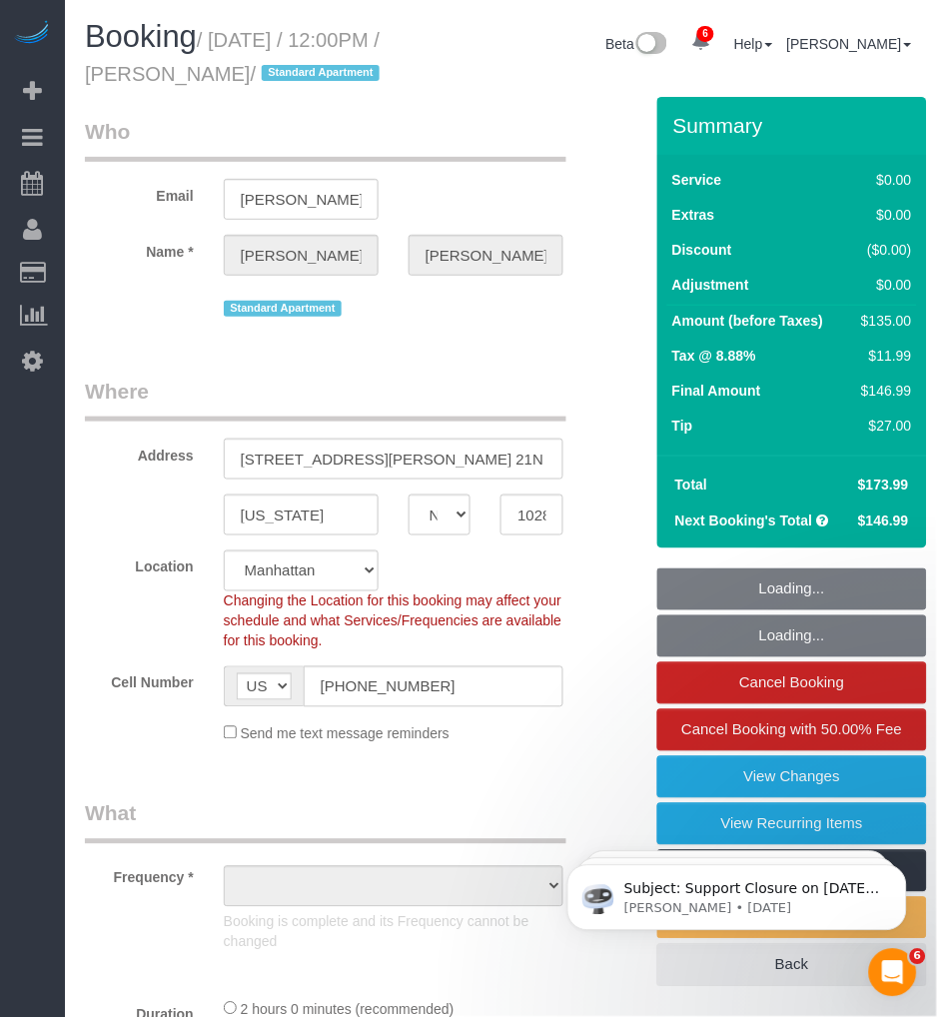
select select "object:1356"
select select "1"
select select "spot1"
select select "number:89"
select select "number:90"
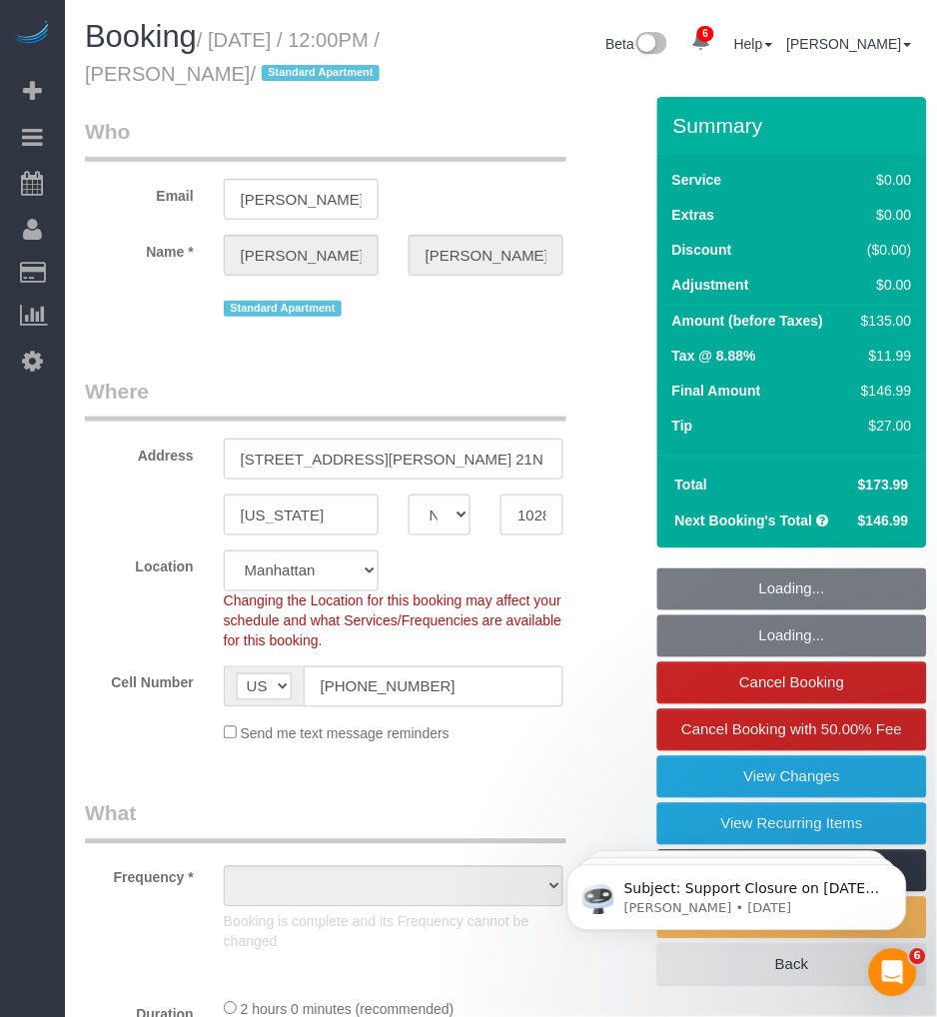
select select "number:15"
select select "number:6"
select select "number:21"
select select "1"
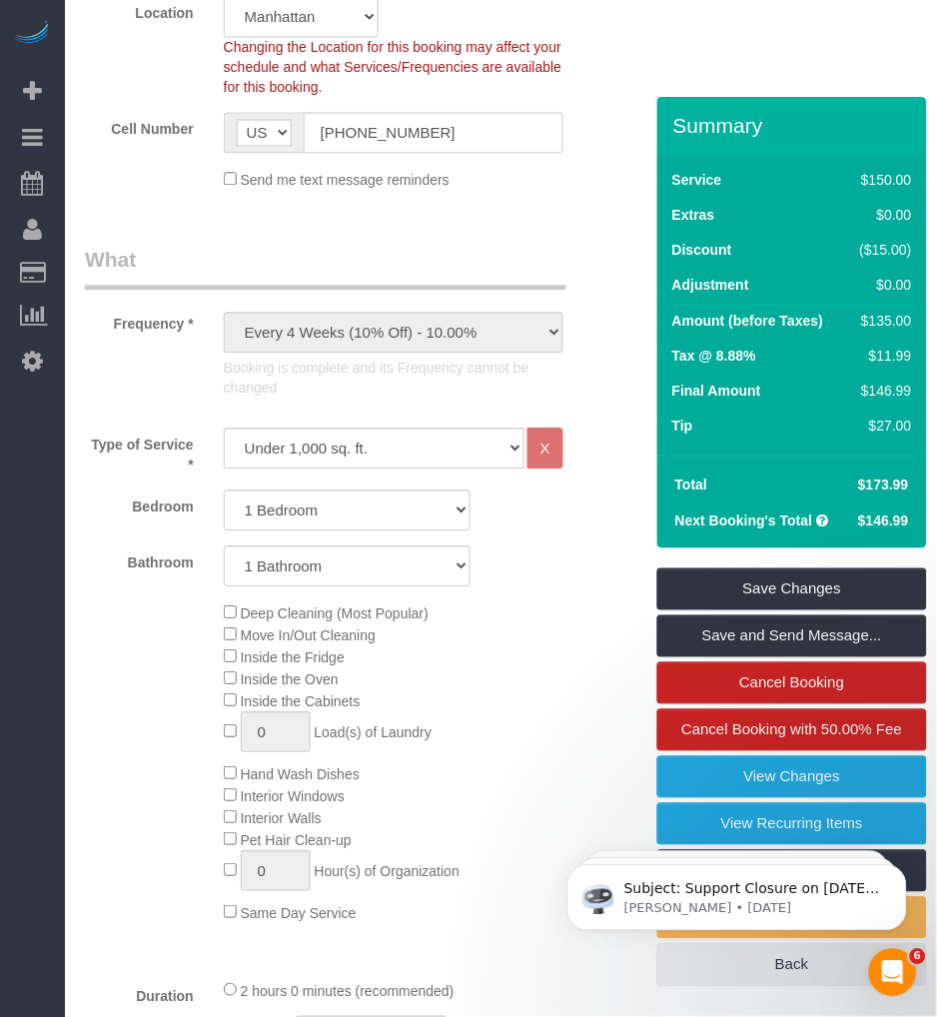
scroll to position [665, 0]
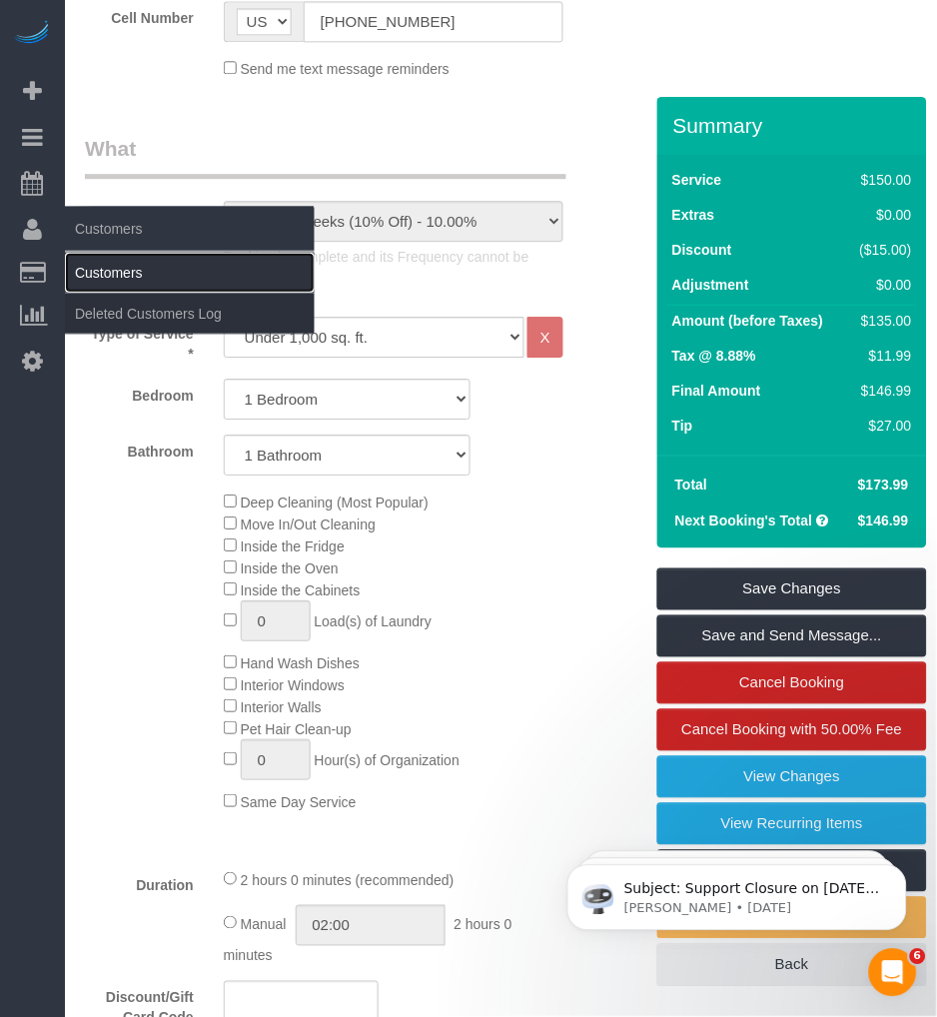
click at [97, 277] on link "Customers" at bounding box center [190, 273] width 250 height 40
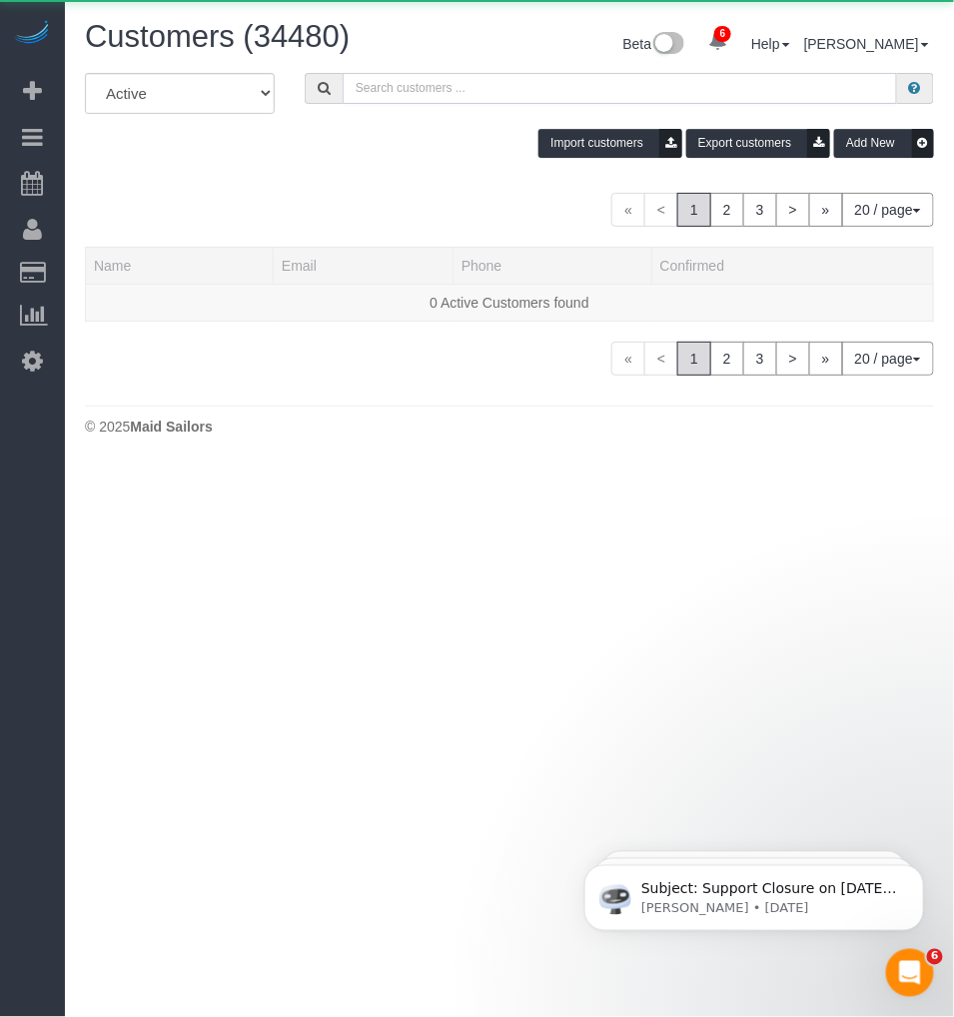
click at [402, 96] on input "text" at bounding box center [620, 88] width 554 height 31
paste input "[PERSON_NAME]"
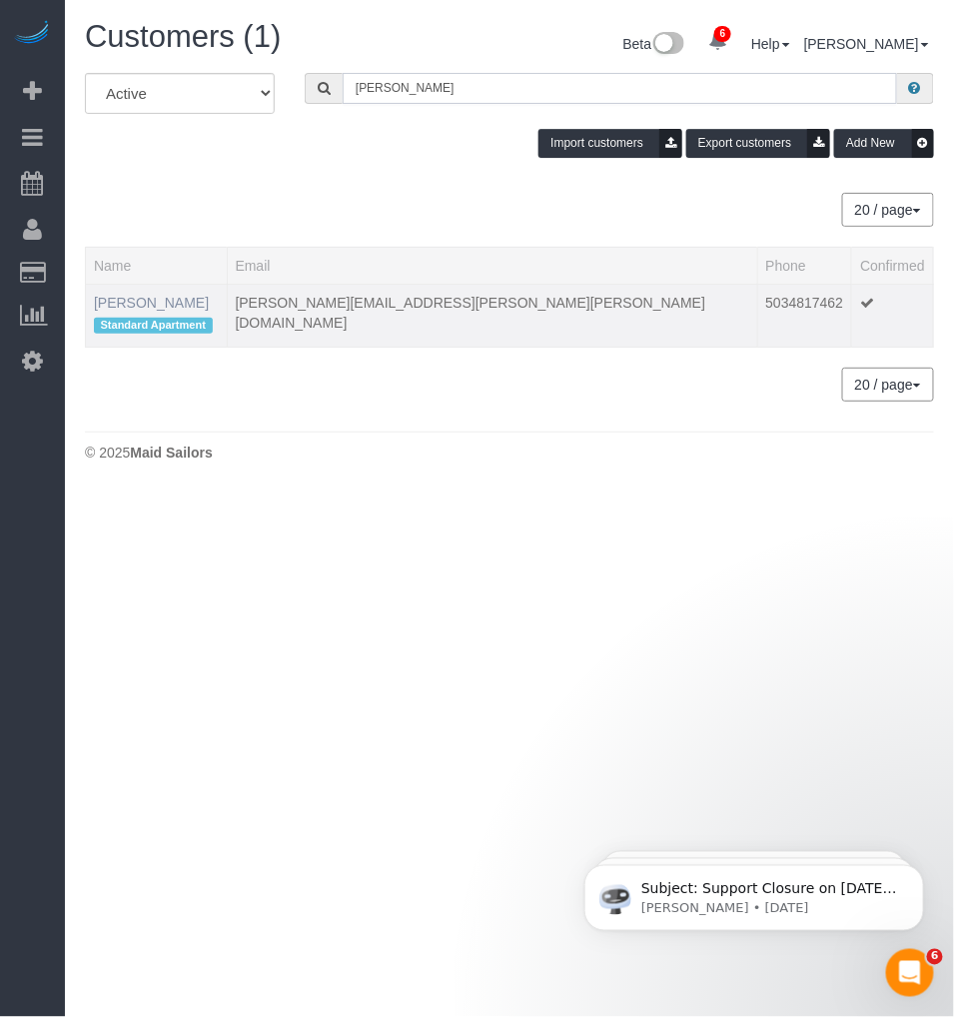
type input "[PERSON_NAME]"
click at [154, 300] on link "[PERSON_NAME]" at bounding box center [151, 303] width 115 height 16
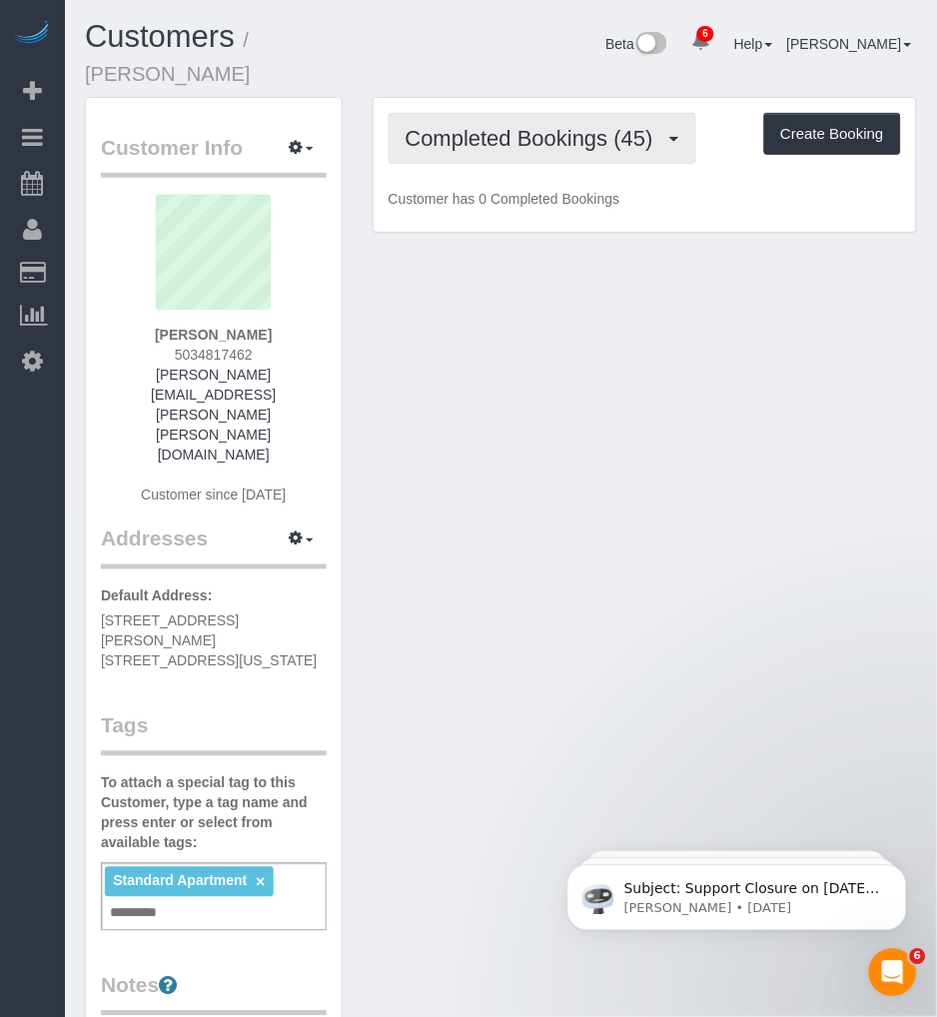
drag, startPoint x: 511, startPoint y: 115, endPoint x: 469, endPoint y: 207, distance: 101.0
click at [511, 126] on span "Completed Bookings (45)" at bounding box center [535, 138] width 258 height 25
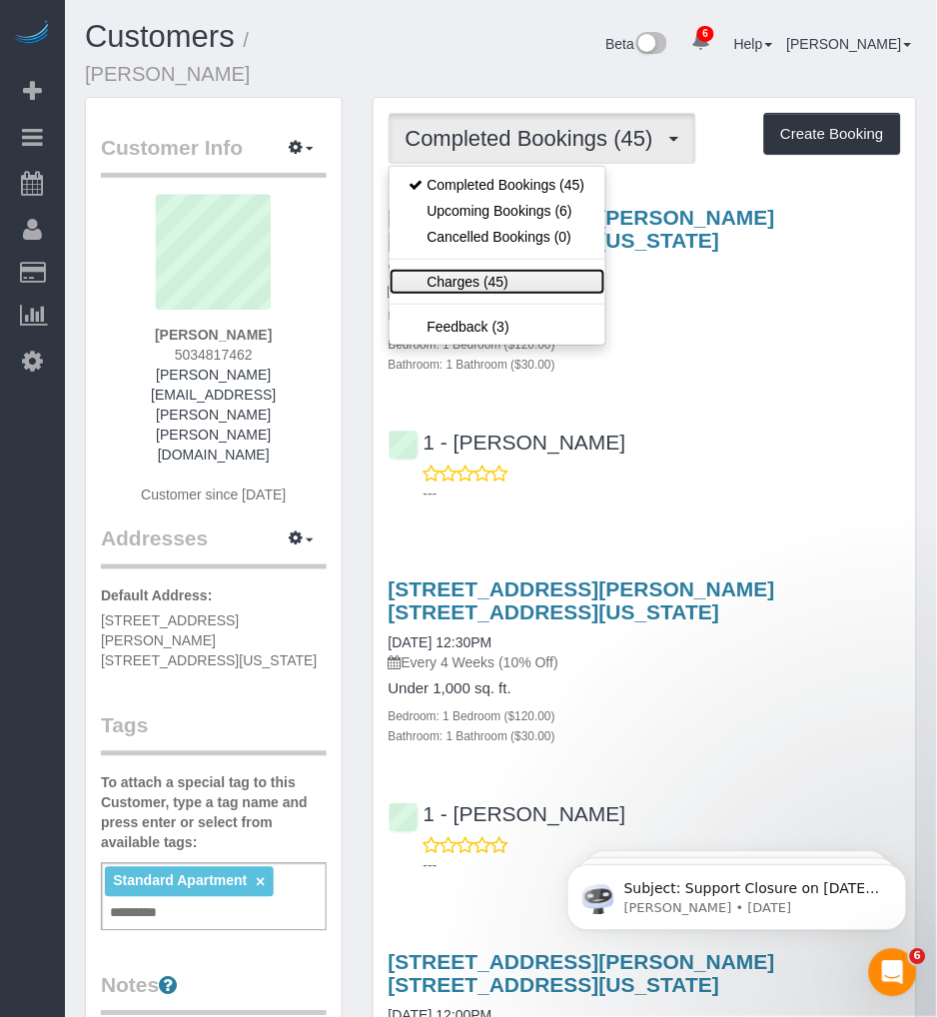
drag, startPoint x: 461, startPoint y: 261, endPoint x: 679, endPoint y: 44, distance: 308.0
click at [463, 269] on link "Charges (45)" at bounding box center [498, 282] width 216 height 26
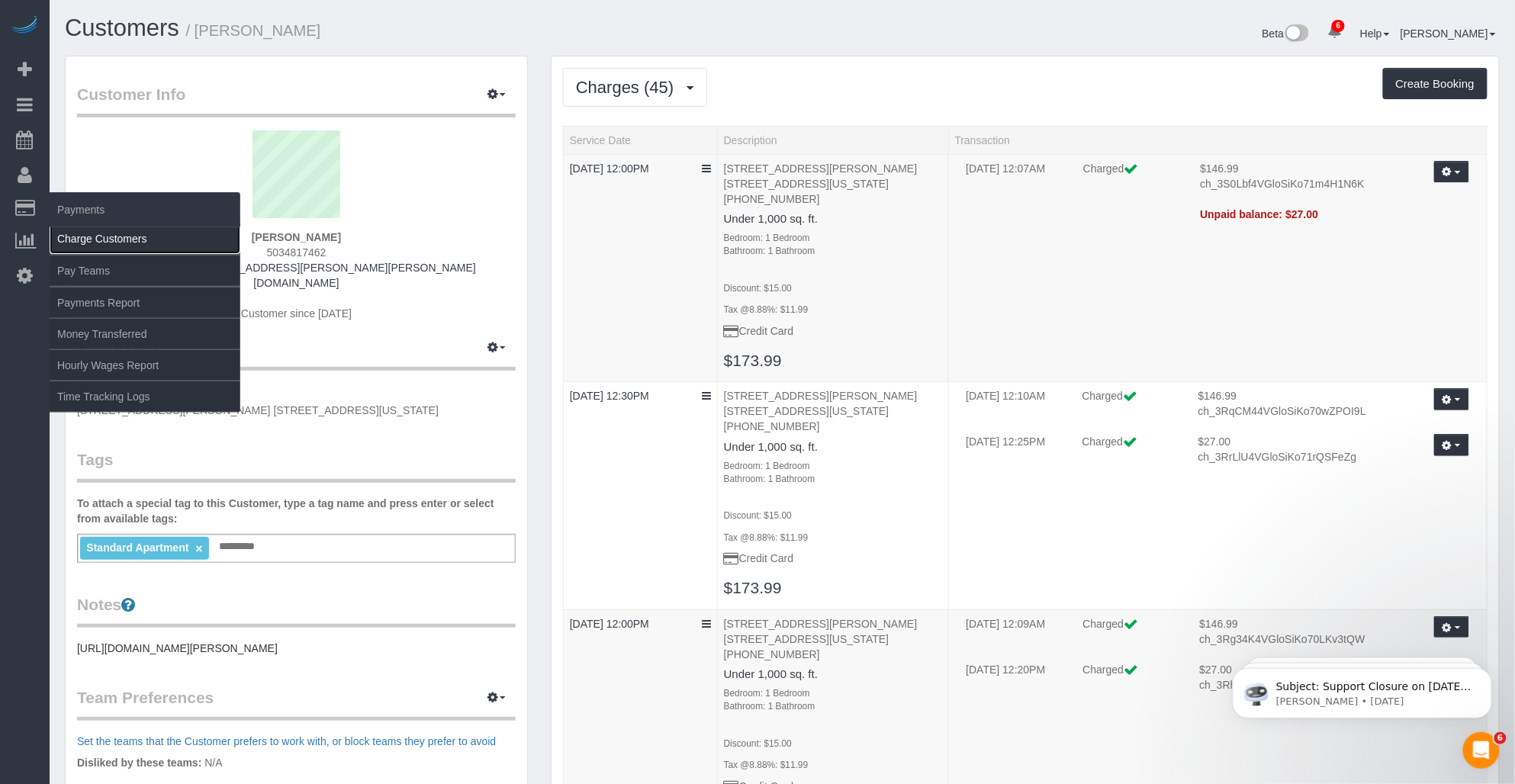
click at [86, 242] on link "Charge Customers" at bounding box center [145, 239] width 191 height 31
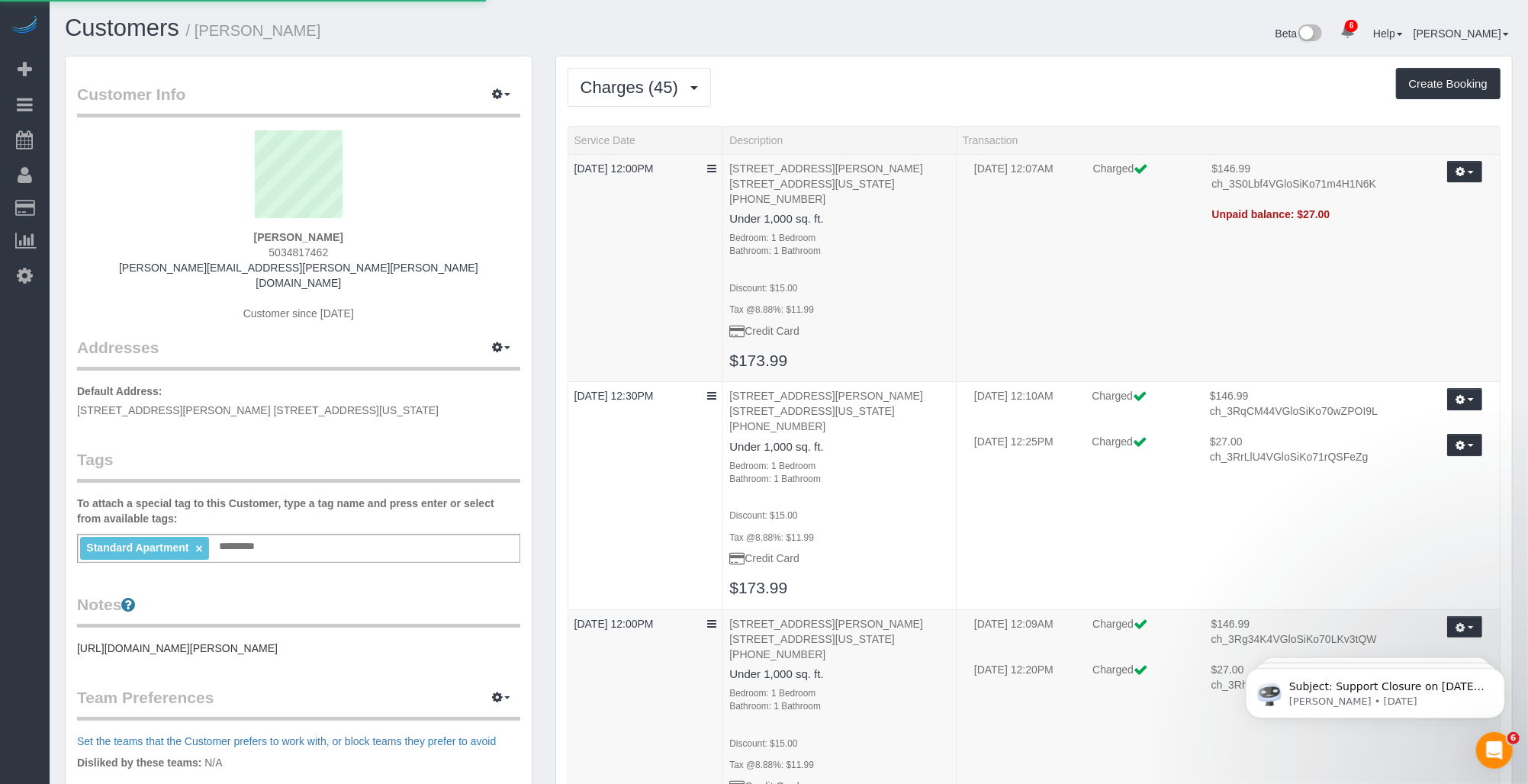
select select
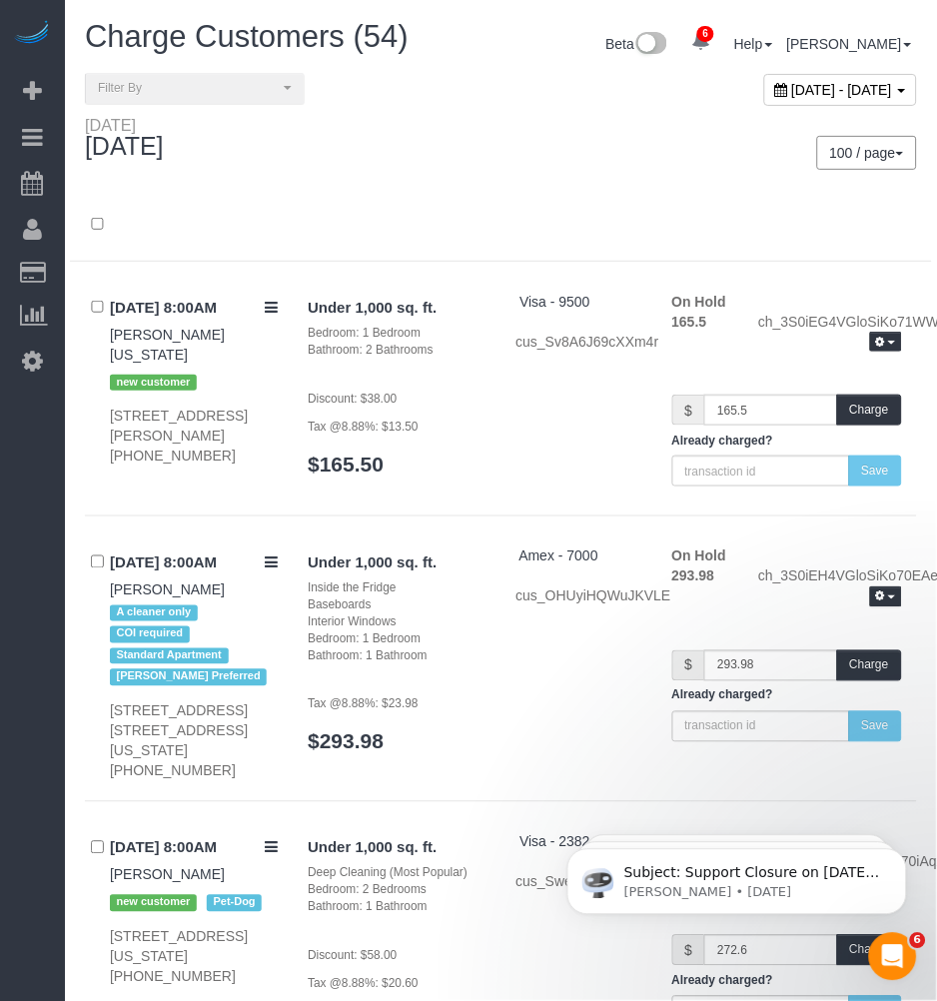
click at [819, 95] on span "August 29, 2025 - August 29, 2025" at bounding box center [842, 90] width 101 height 16
type input "**********"
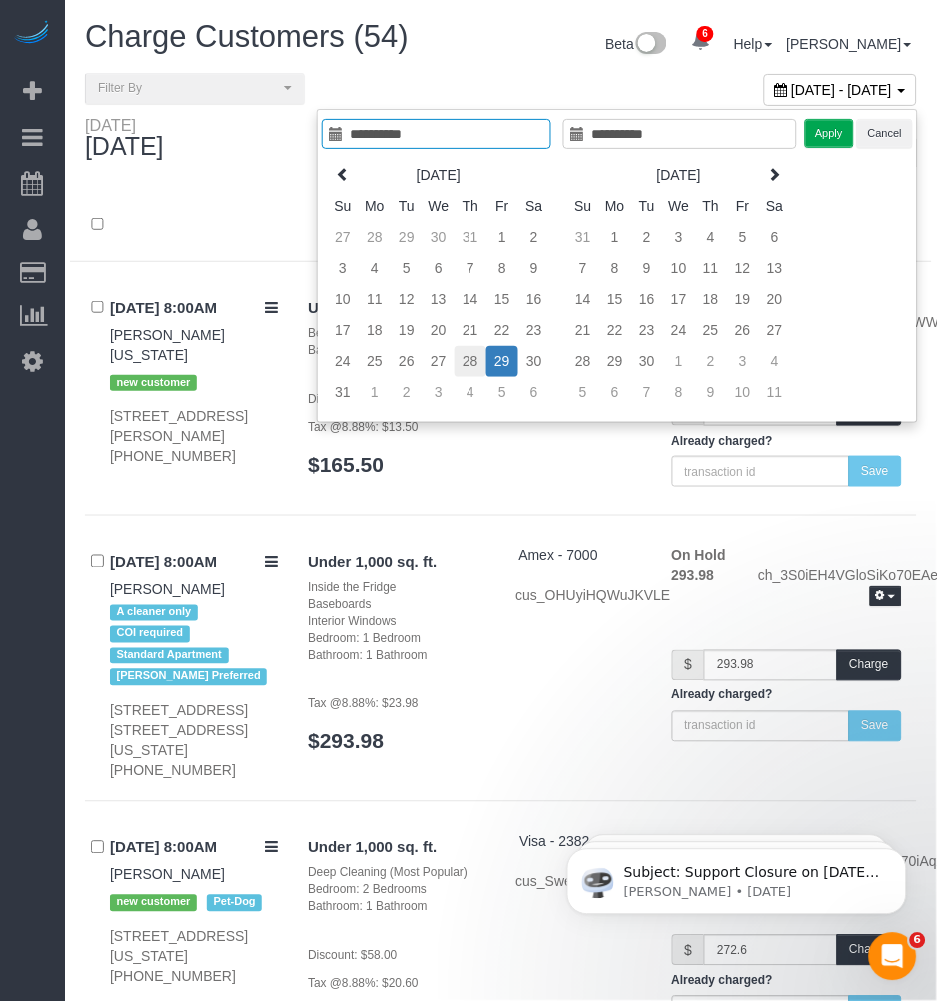
type input "**********"
click at [476, 362] on td "28" at bounding box center [471, 361] width 32 height 31
type input "**********"
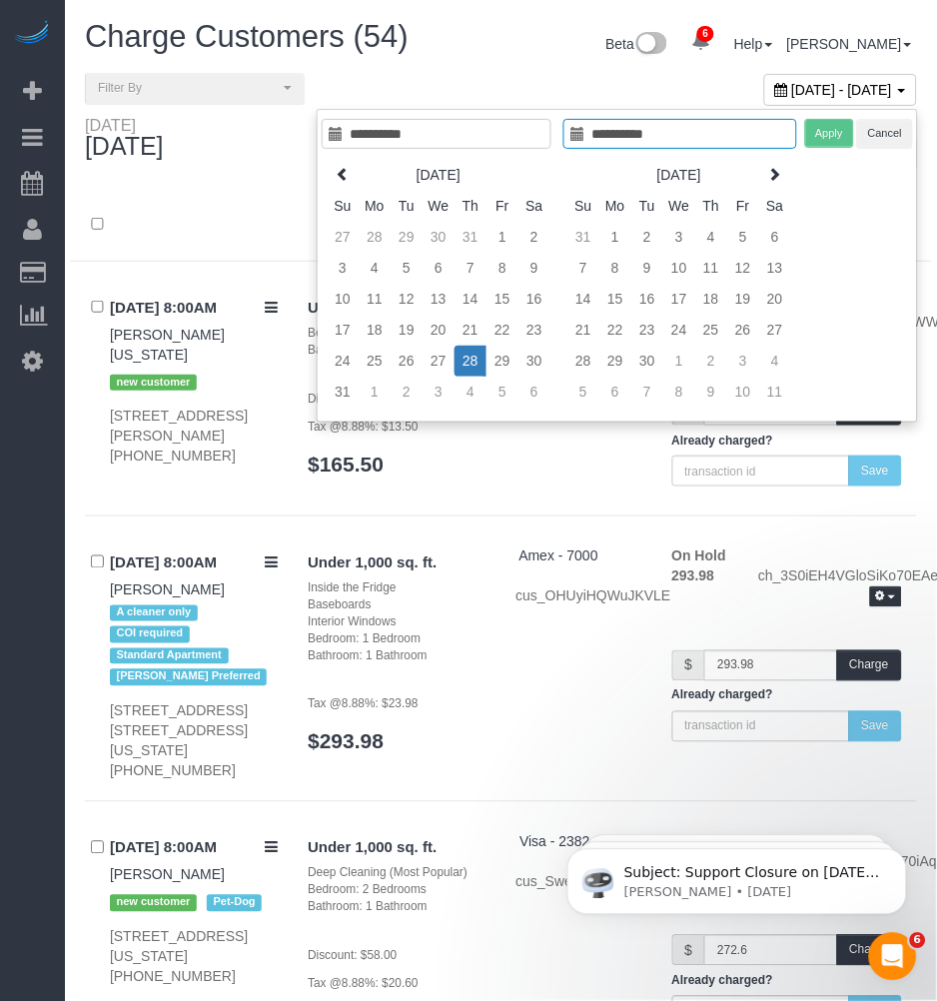
click at [476, 362] on td "28" at bounding box center [471, 361] width 32 height 31
type input "**********"
drag, startPoint x: 843, startPoint y: 124, endPoint x: 756, endPoint y: 184, distance: 105.6
click at [842, 125] on button "Apply" at bounding box center [830, 133] width 50 height 29
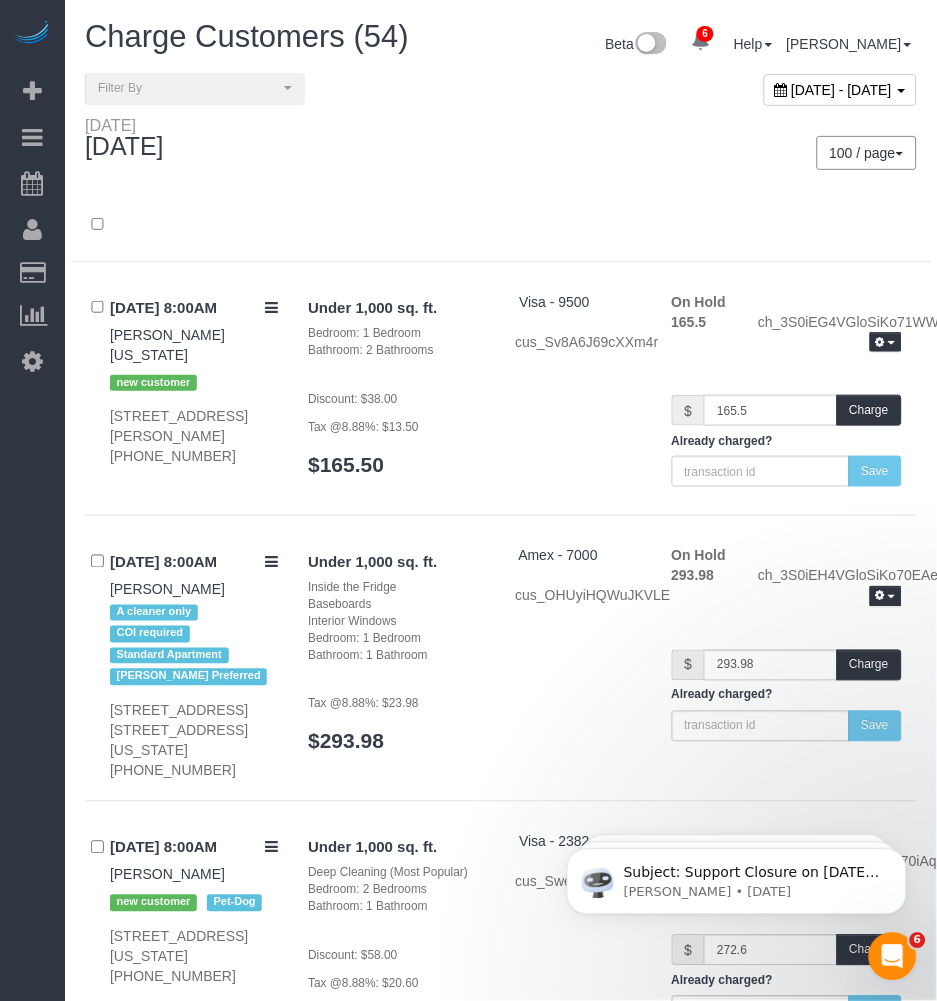
click at [641, 198] on div at bounding box center [501, 226] width 862 height 72
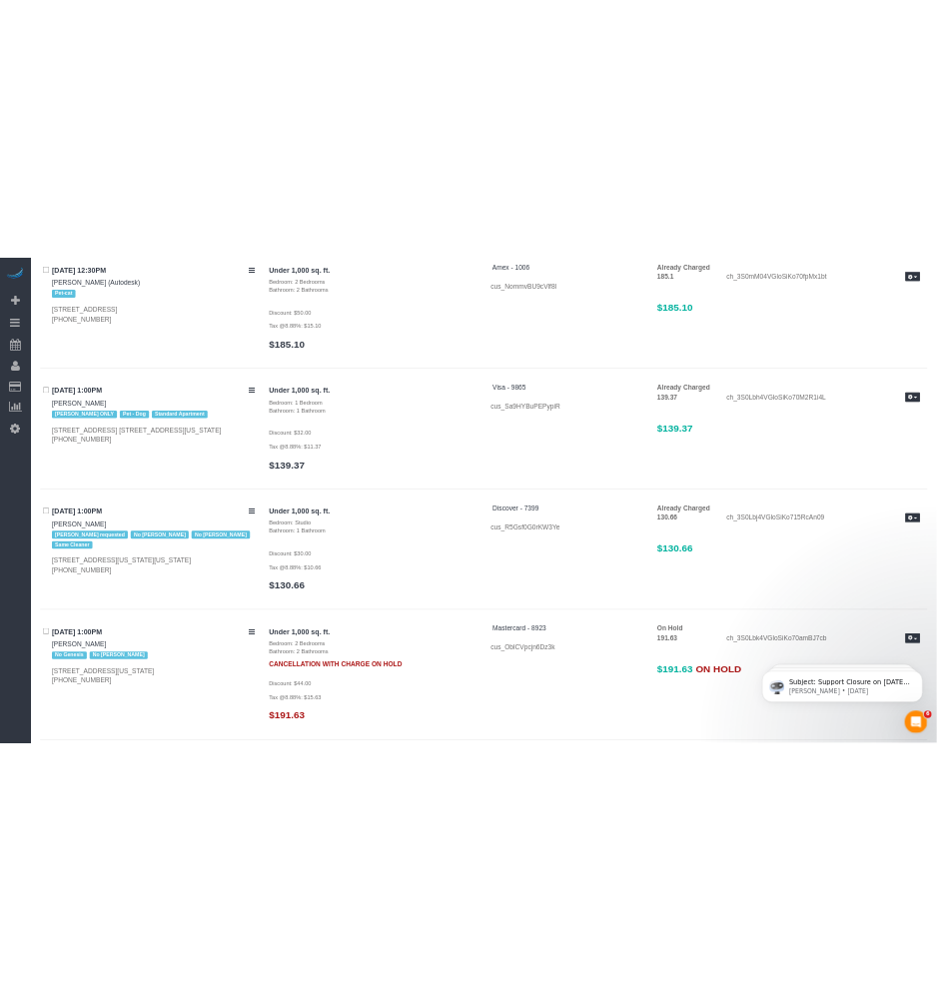
scroll to position [8002, 0]
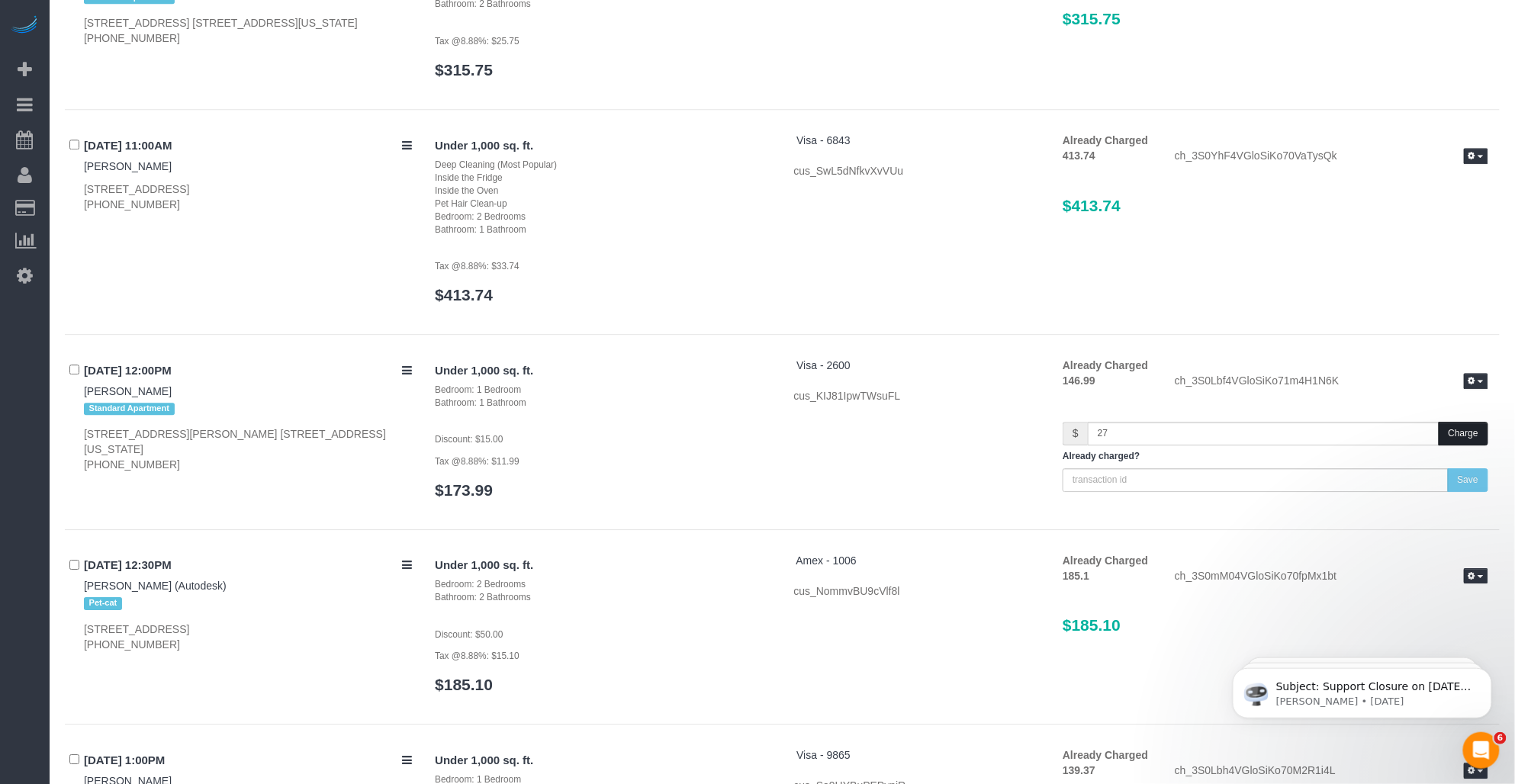
click at [715, 432] on button "Charge" at bounding box center [1463, 433] width 50 height 24
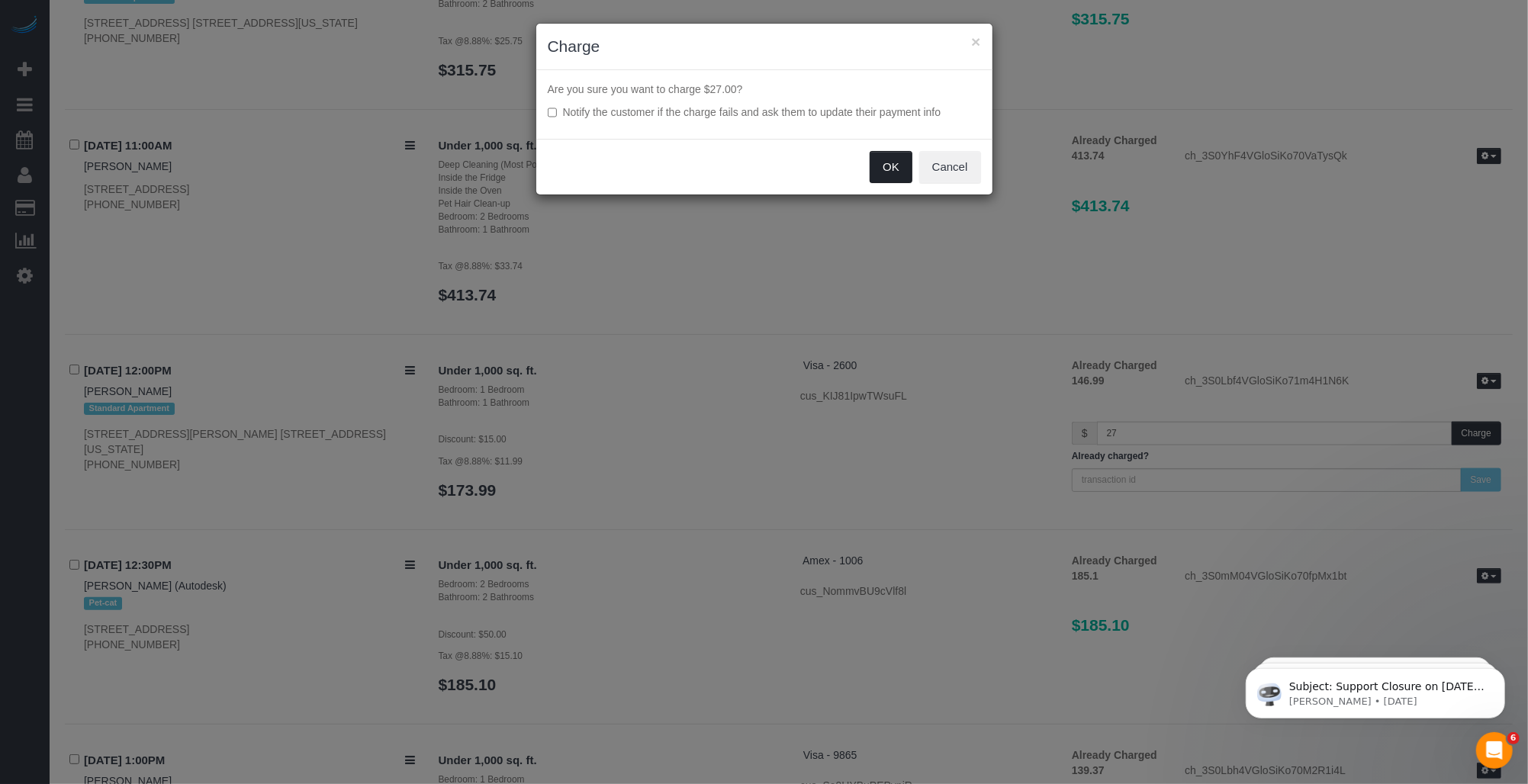
click at [715, 168] on button "OK" at bounding box center [891, 167] width 43 height 32
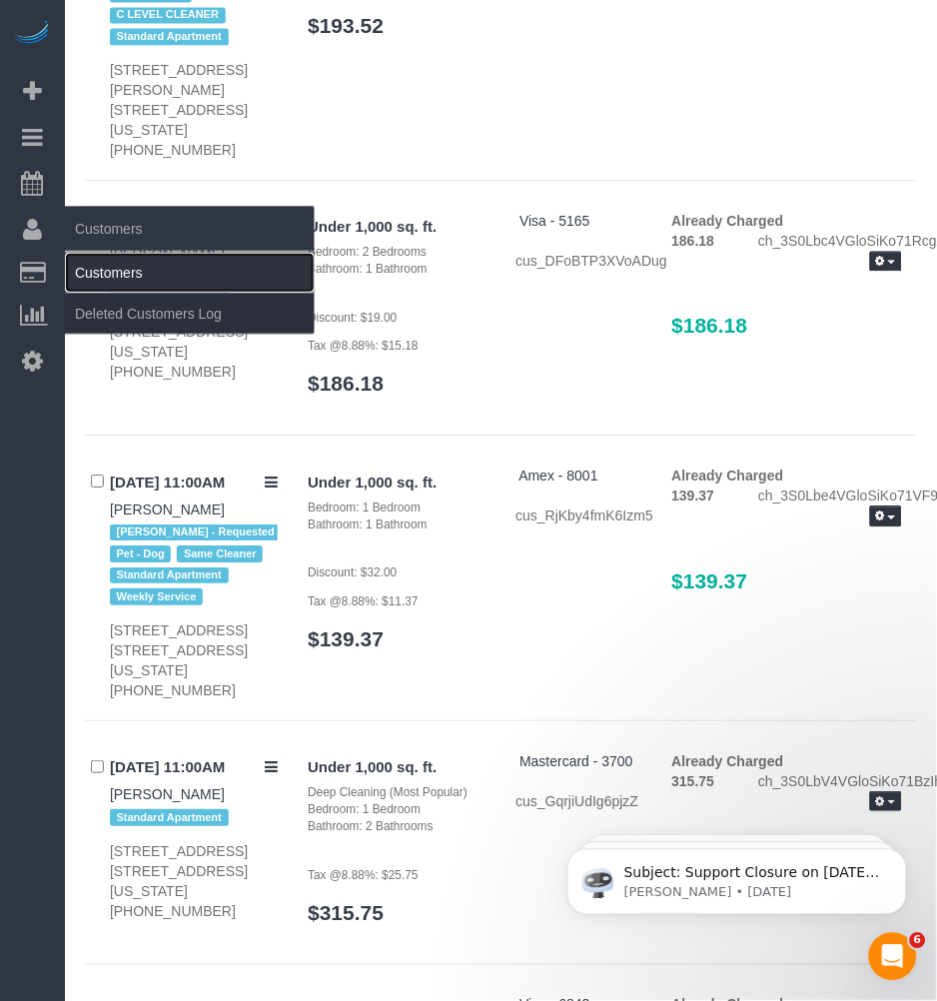
click at [104, 272] on link "Customers" at bounding box center [190, 273] width 250 height 40
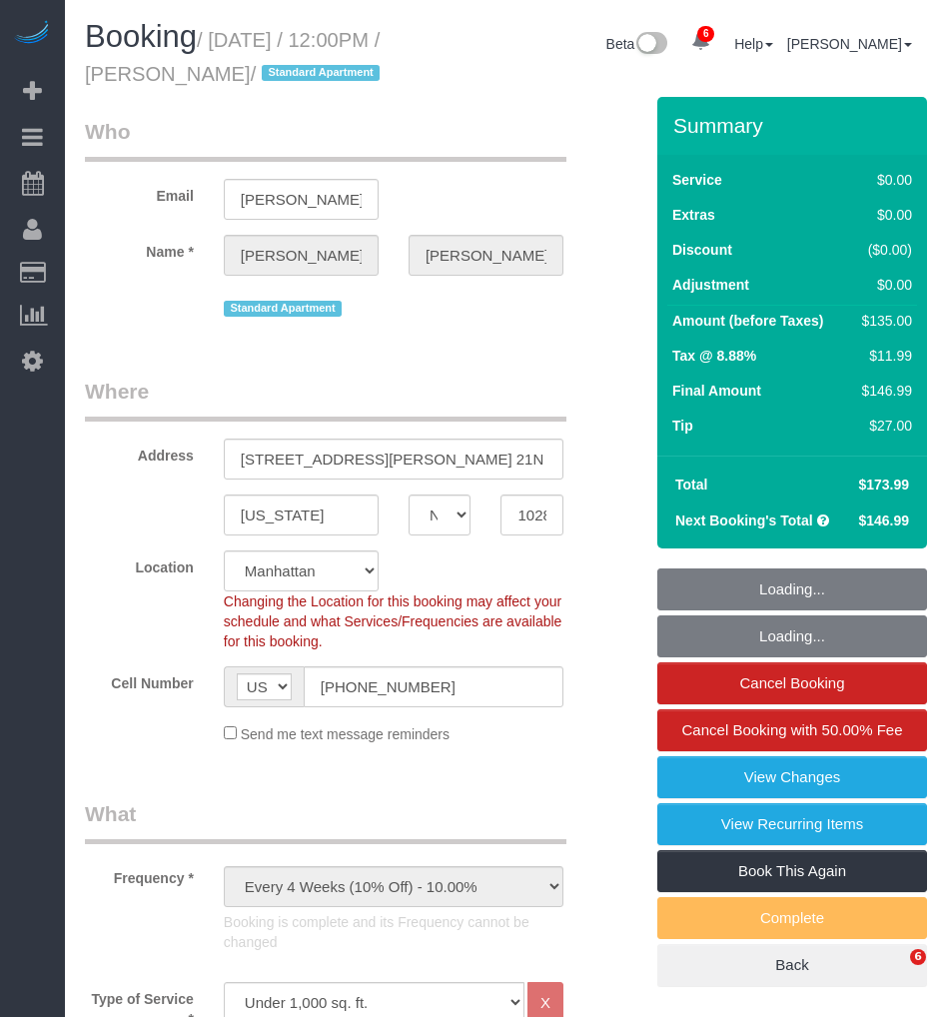
select select "NY"
select select "1"
select select "spot1"
select select "number:89"
select select "number:90"
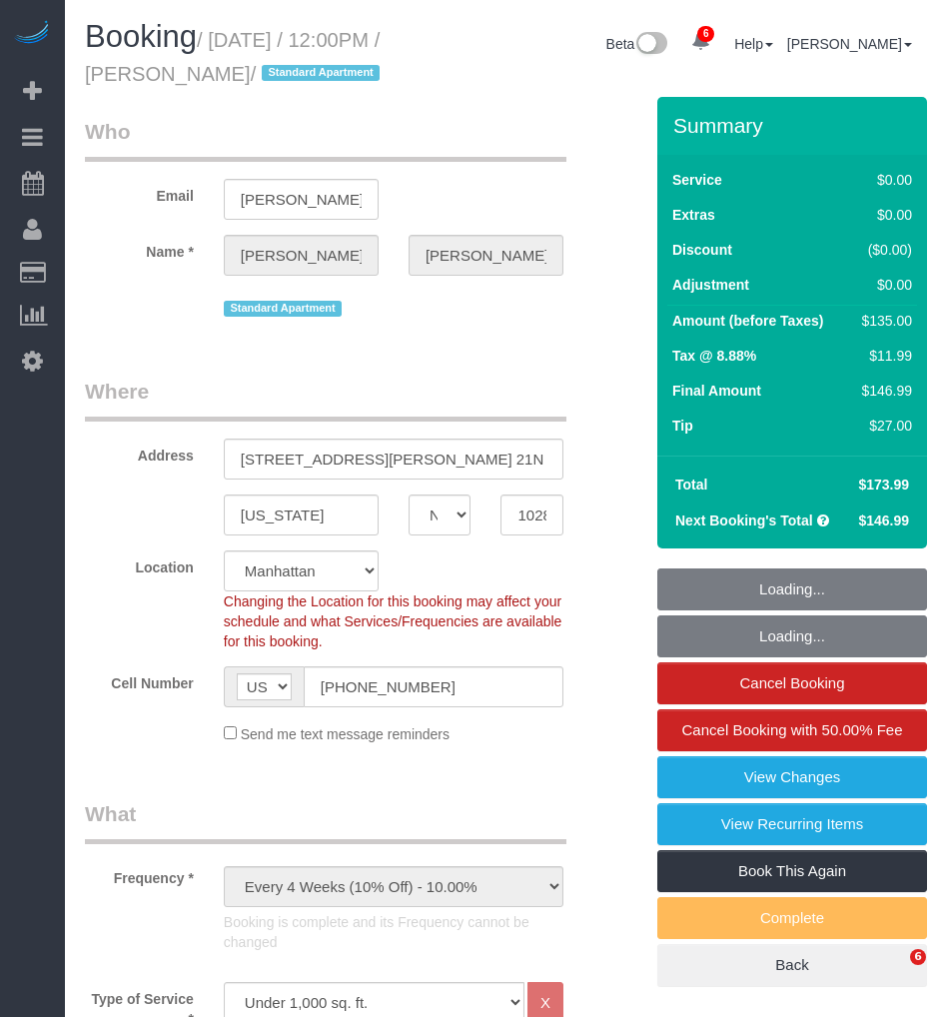
select select "number:15"
select select "number:6"
select select "number:21"
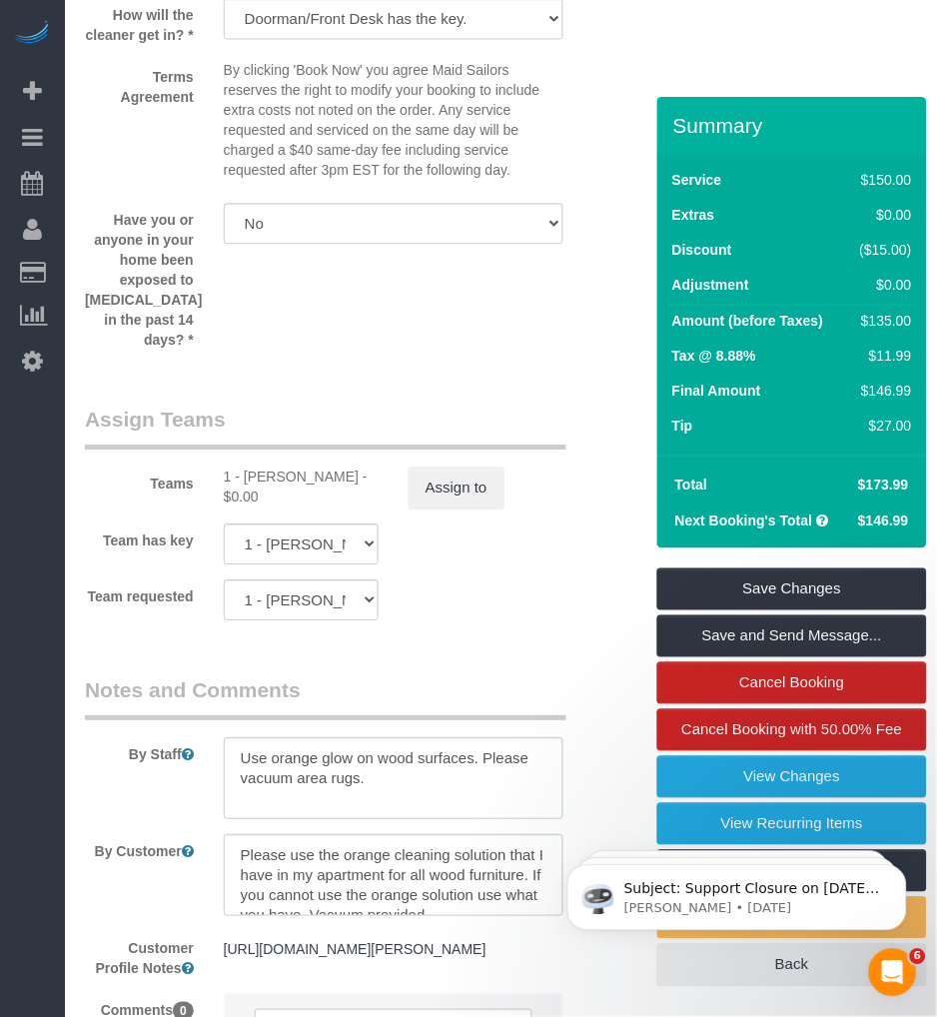
scroll to position [2885, 0]
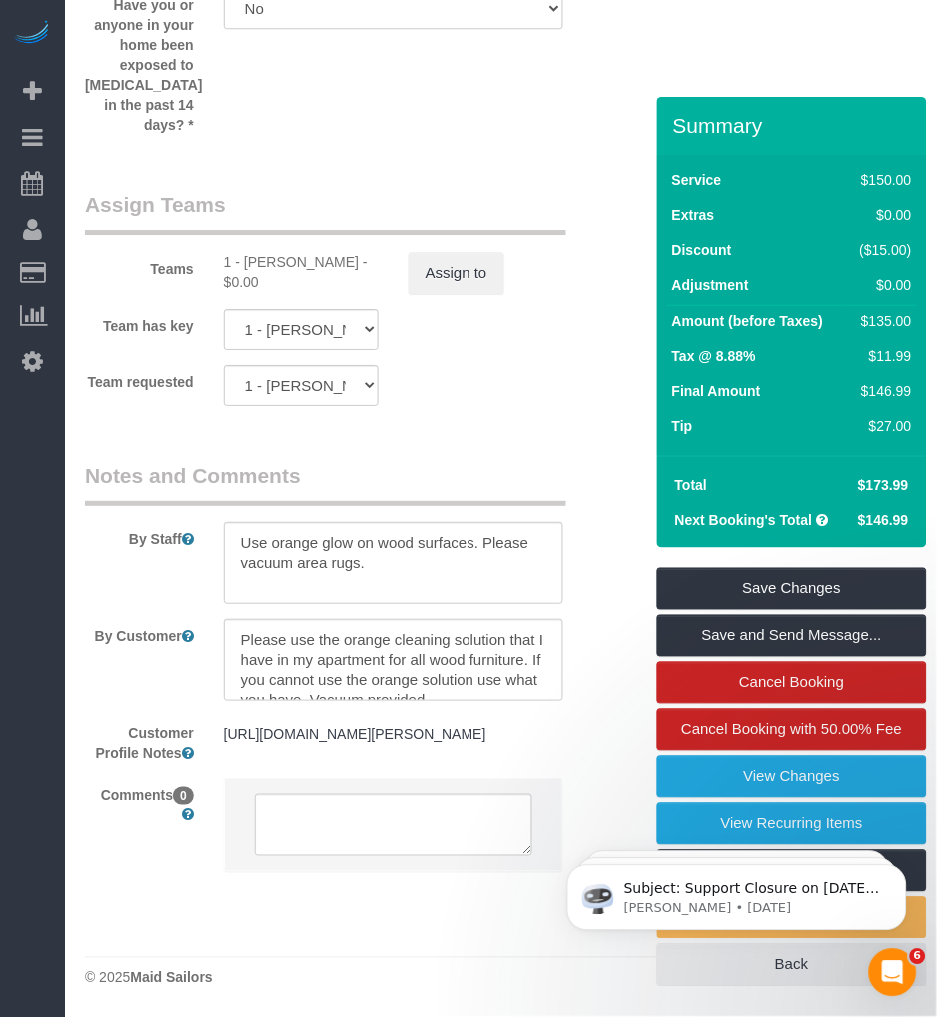
drag, startPoint x: 245, startPoint y: 285, endPoint x: 363, endPoint y: 284, distance: 117.9
click at [363, 284] on div "1 - [PERSON_NAME] - $0.00" at bounding box center [301, 272] width 155 height 40
copy div "Jhonaysy Materano"
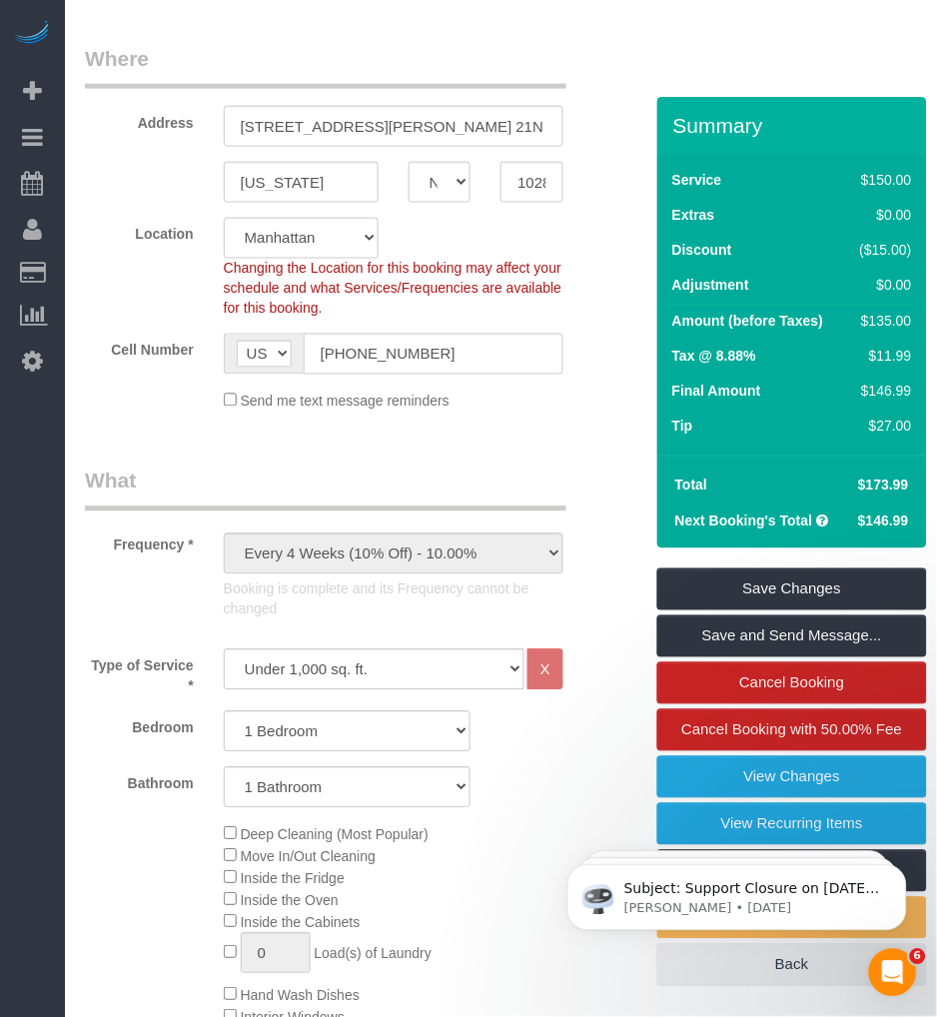
scroll to position [0, 0]
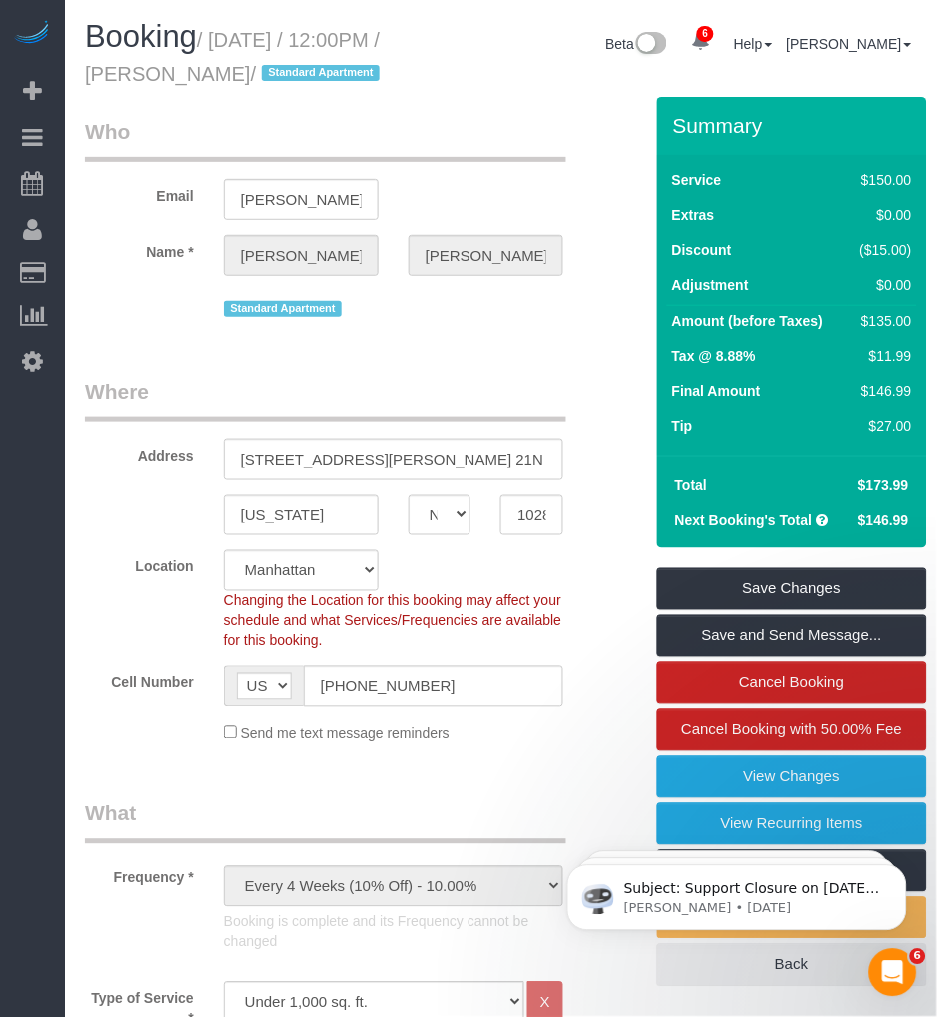
drag, startPoint x: 240, startPoint y: 75, endPoint x: 287, endPoint y: 77, distance: 47.0
click at [293, 76] on small "/ [DATE] / 12:00PM / [PERSON_NAME] / Standard Apartment" at bounding box center [235, 57] width 301 height 56
drag, startPoint x: 287, startPoint y: 77, endPoint x: 148, endPoint y: 77, distance: 138.9
click at [148, 77] on small "/ [DATE] / 12:00PM / [PERSON_NAME] / Standard Apartment" at bounding box center [235, 57] width 301 height 56
drag, startPoint x: 187, startPoint y: 71, endPoint x: 302, endPoint y: 77, distance: 115.0
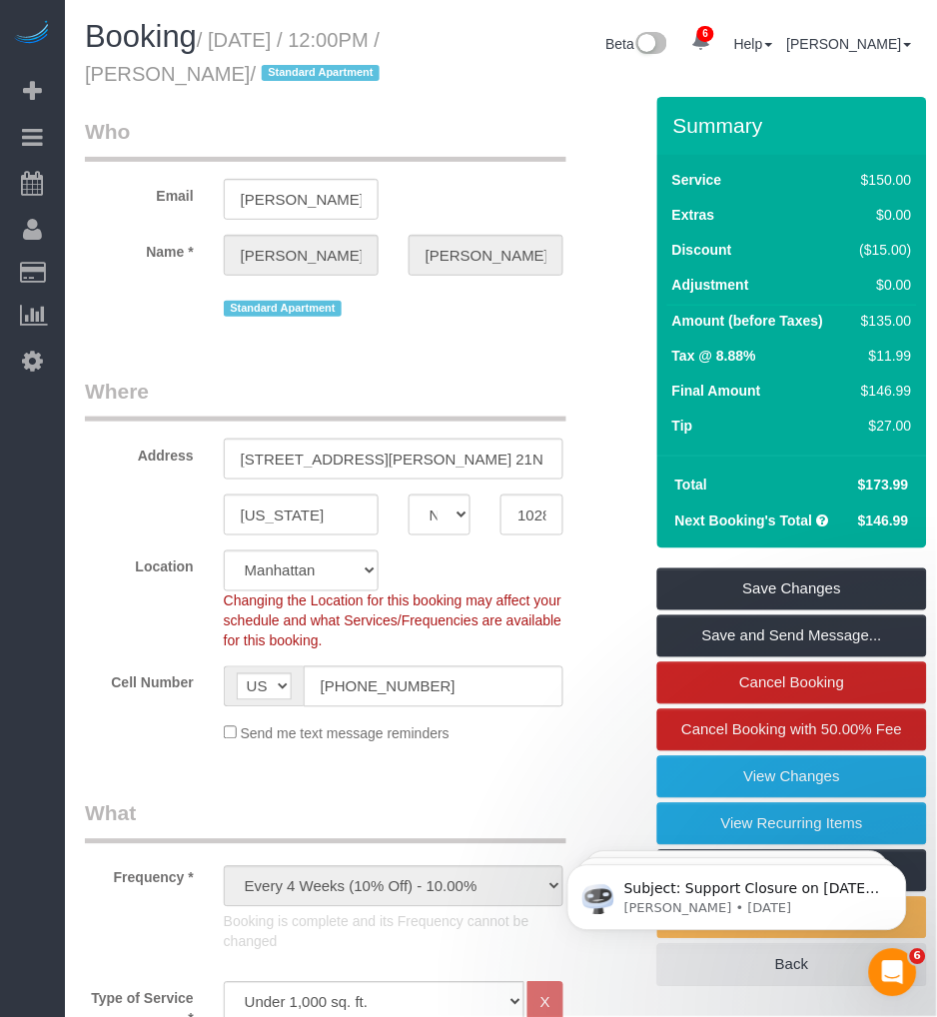
click at [303, 76] on small "/ [DATE] / 12:00PM / [PERSON_NAME] / Standard Apartment" at bounding box center [235, 57] width 301 height 56
copy small "[PERSON_NAME]"
click at [210, 67] on small "/ [DATE] / 12:00PM / [PERSON_NAME] / Standard Apartment" at bounding box center [235, 57] width 301 height 56
drag, startPoint x: 185, startPoint y: 76, endPoint x: 302, endPoint y: 71, distance: 117.0
click at [302, 71] on small "/ [DATE] / 12:00PM / [PERSON_NAME] / Standard Apartment" at bounding box center [235, 57] width 301 height 56
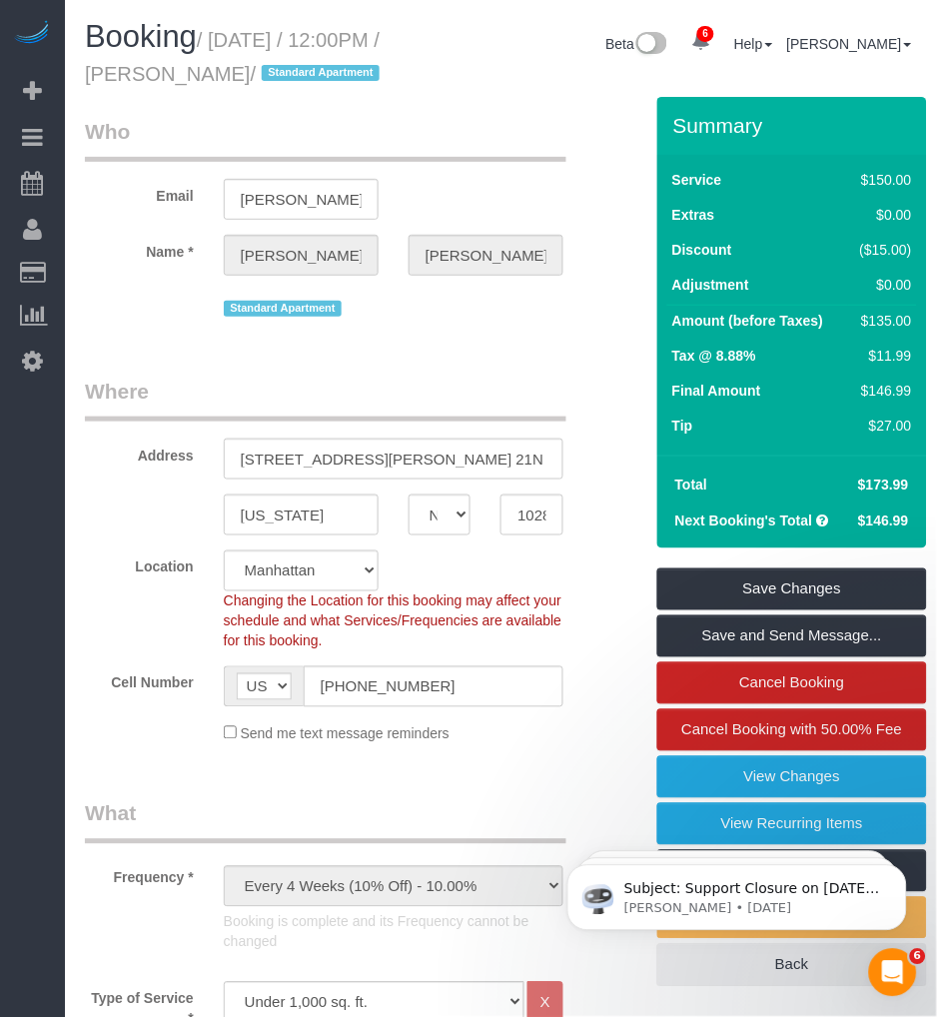
copy small "[PERSON_NAME]"
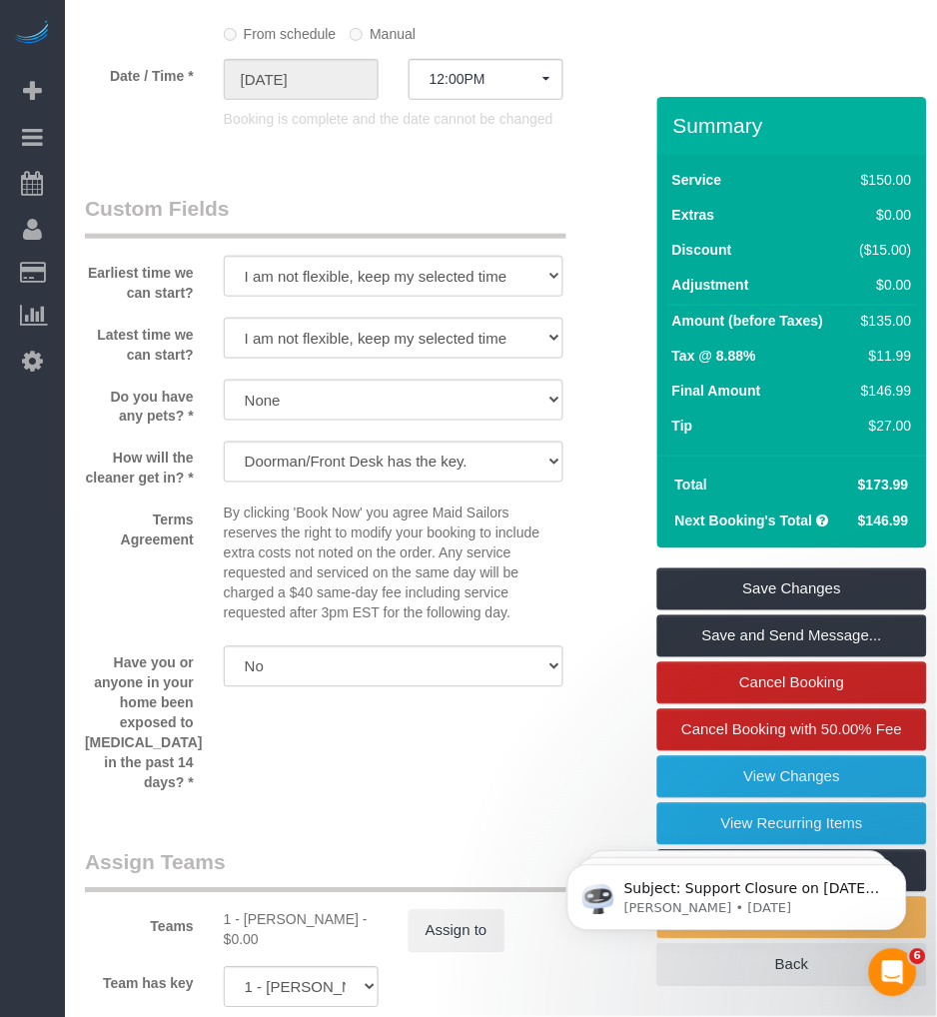
scroll to position [2663, 0]
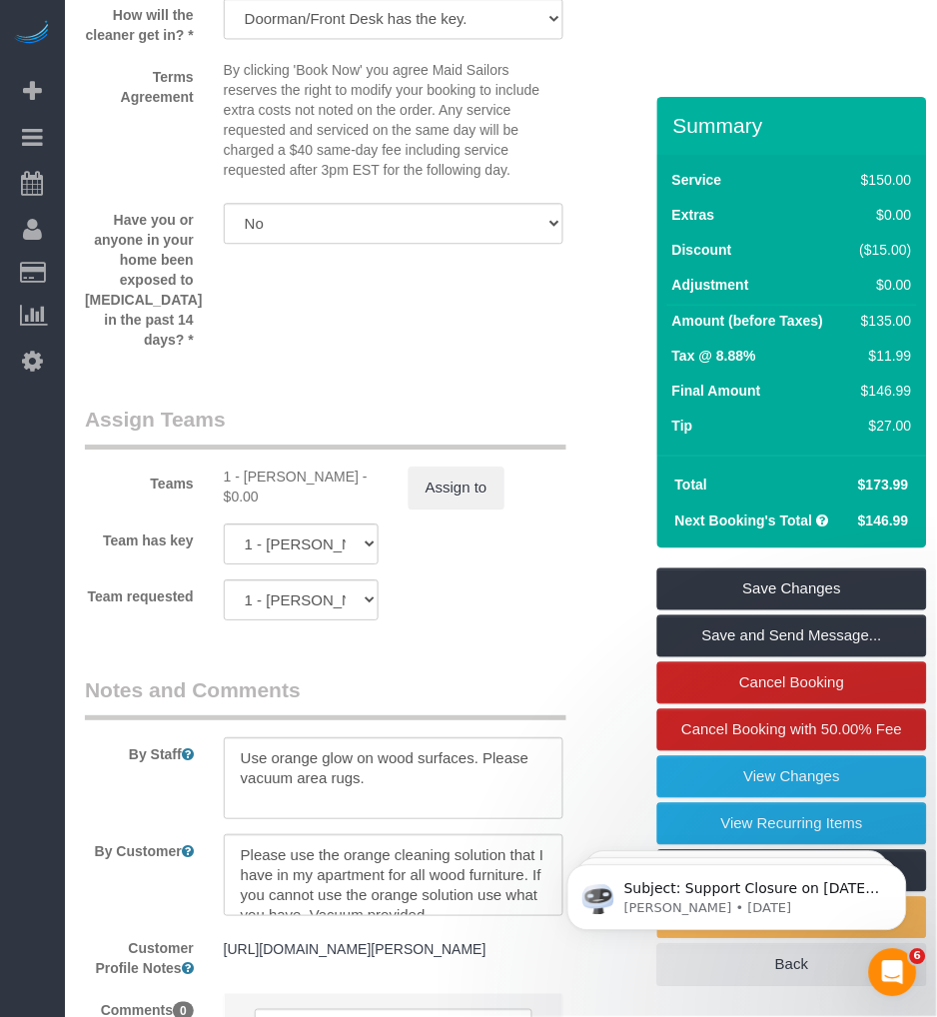
drag, startPoint x: 247, startPoint y: 503, endPoint x: 316, endPoint y: 503, distance: 68.9
click at [327, 503] on div "1 - [PERSON_NAME] - $0.00" at bounding box center [301, 487] width 155 height 40
drag, startPoint x: 316, startPoint y: 503, endPoint x: 242, endPoint y: 503, distance: 73.9
click at [241, 503] on div "1 - [PERSON_NAME] - $0.00" at bounding box center [301, 487] width 155 height 40
drag, startPoint x: 244, startPoint y: 503, endPoint x: 48, endPoint y: 625, distance: 230.6
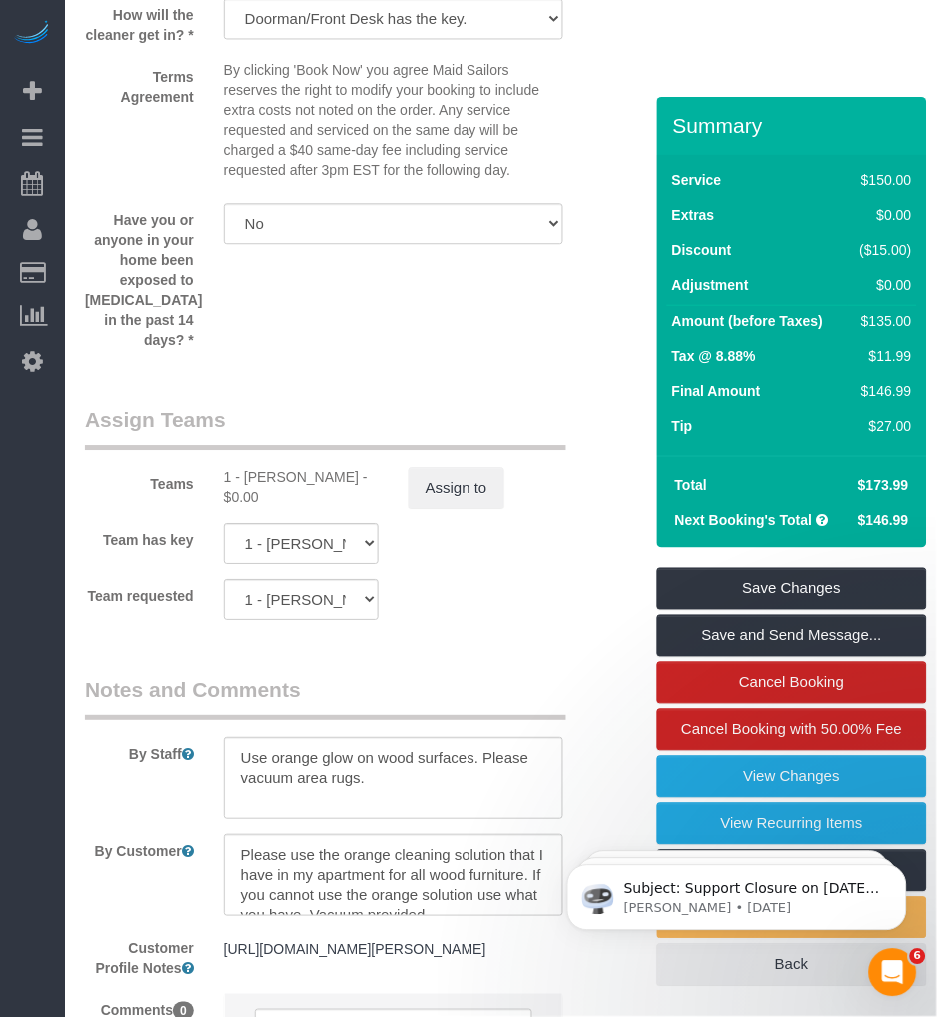
click at [363, 505] on div "1 - [PERSON_NAME] - $0.00" at bounding box center [301, 487] width 155 height 40
copy div "Jhonaysy Materano"
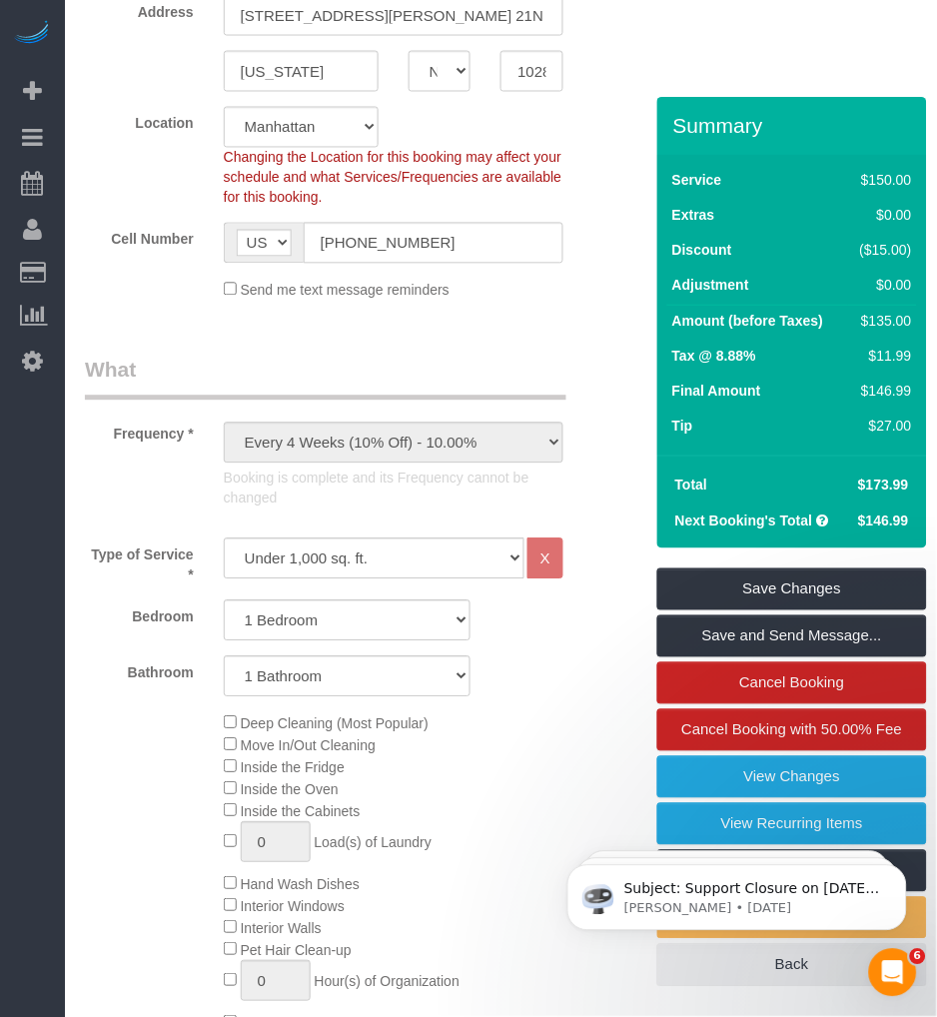
scroll to position [0, 0]
